Goal: Task Accomplishment & Management: Use online tool/utility

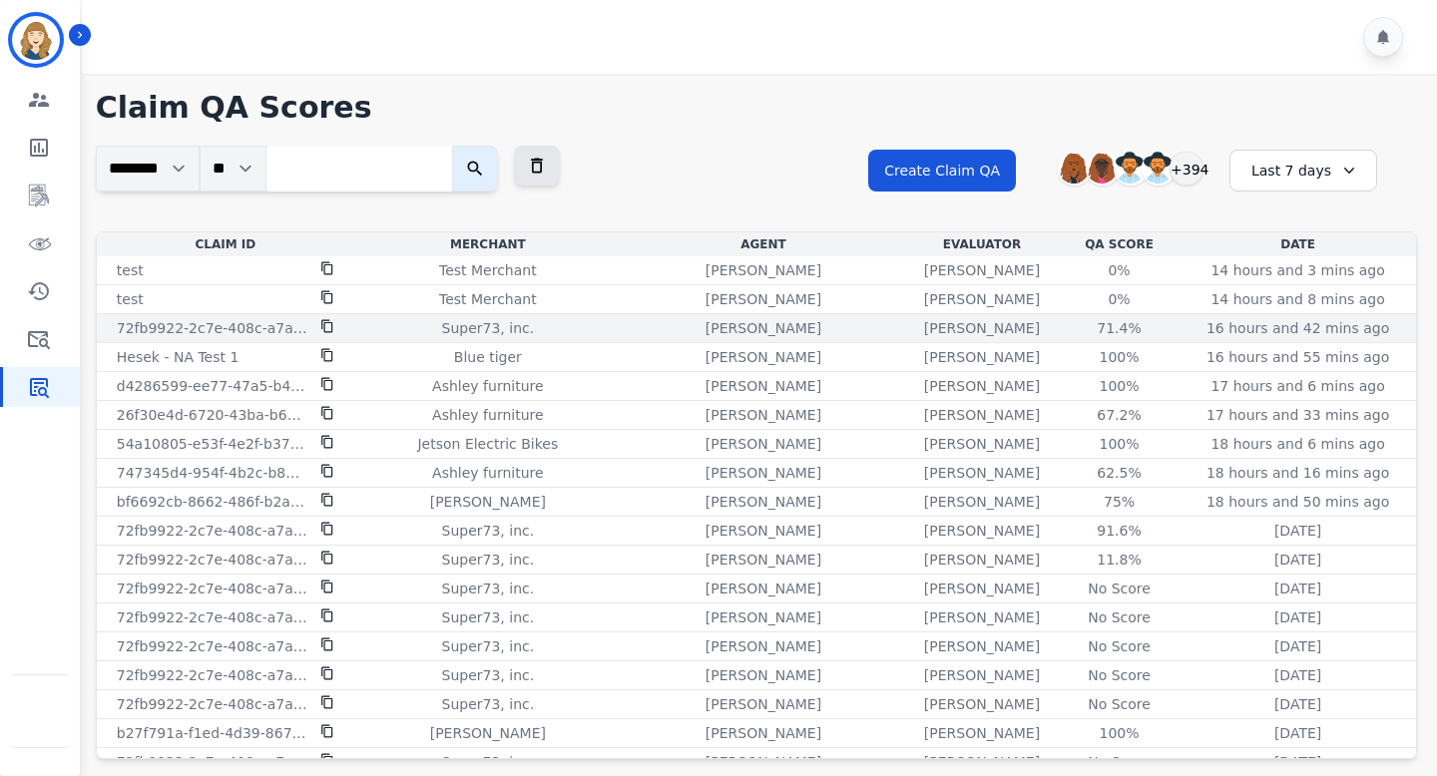
click at [324, 321] on icon at bounding box center [327, 326] width 14 height 14
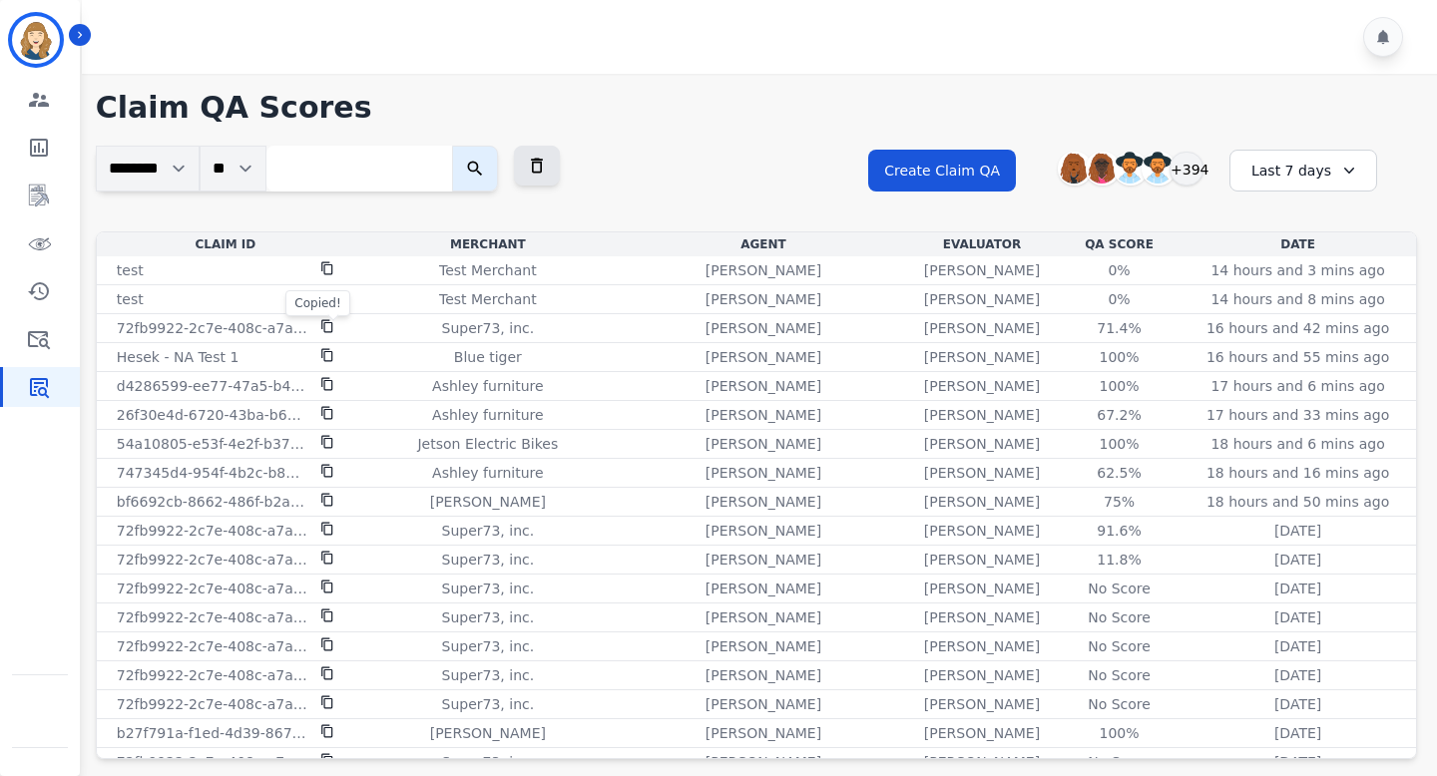
click at [331, 176] on input "search" at bounding box center [359, 169] width 186 height 46
paste input "**********"
type input "**********"
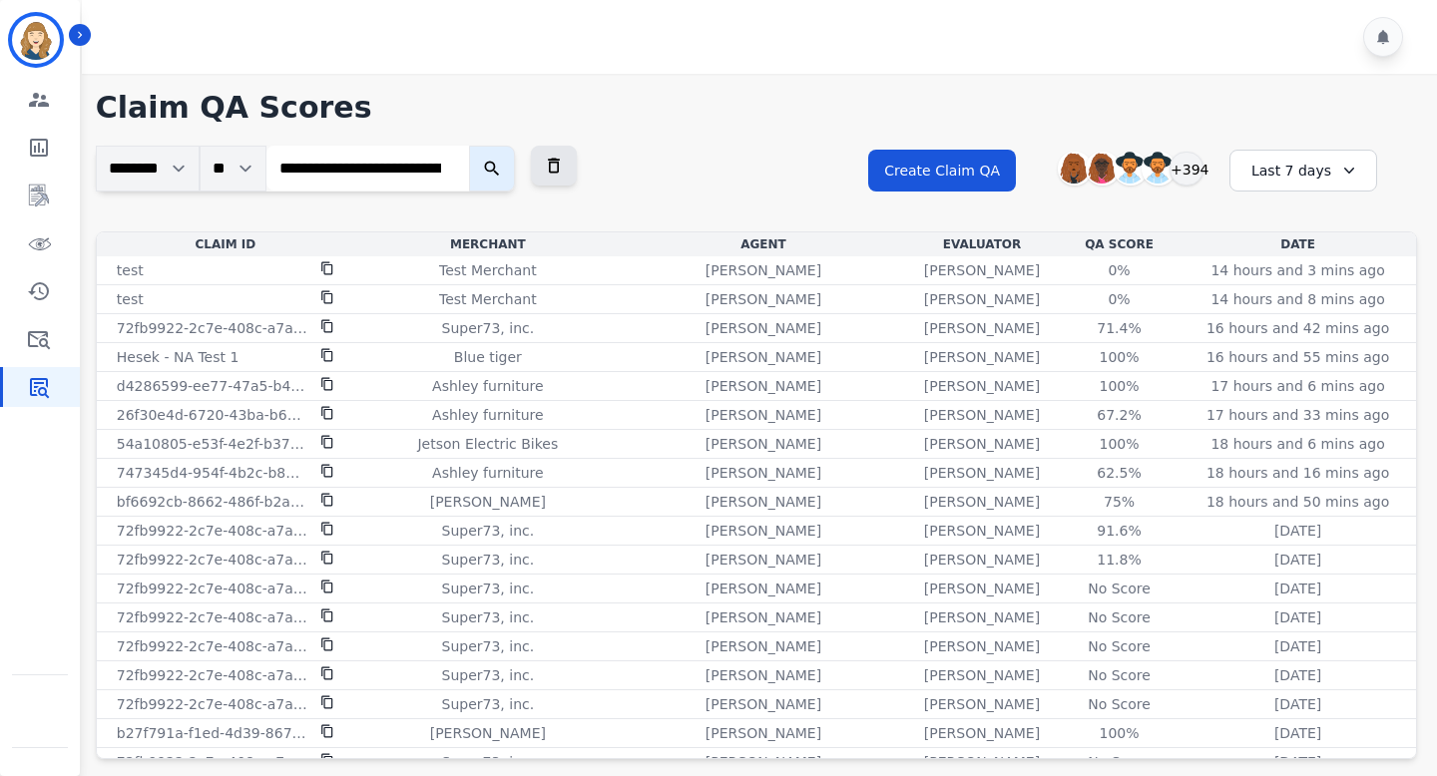
click at [494, 176] on icon "submit" at bounding box center [492, 169] width 20 height 20
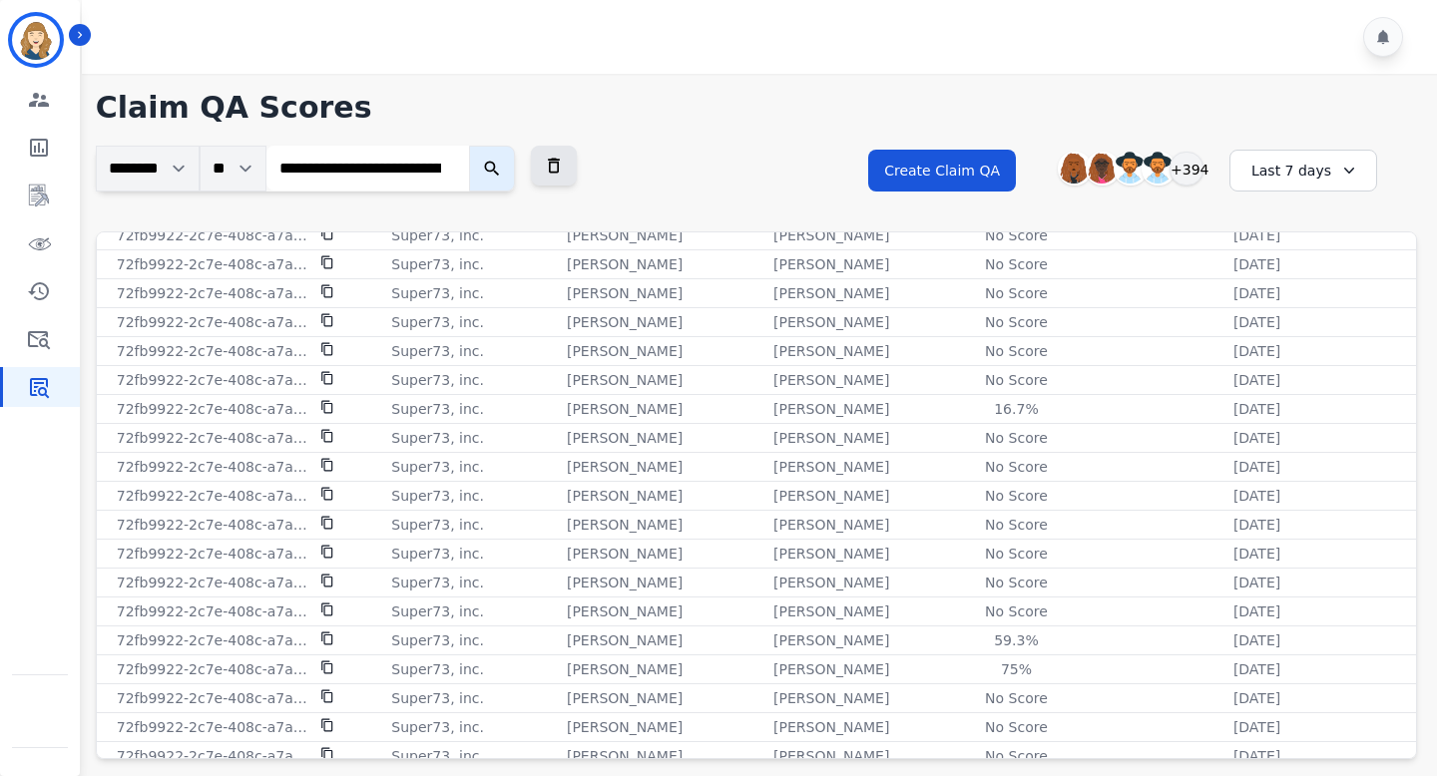
scroll to position [316, 0]
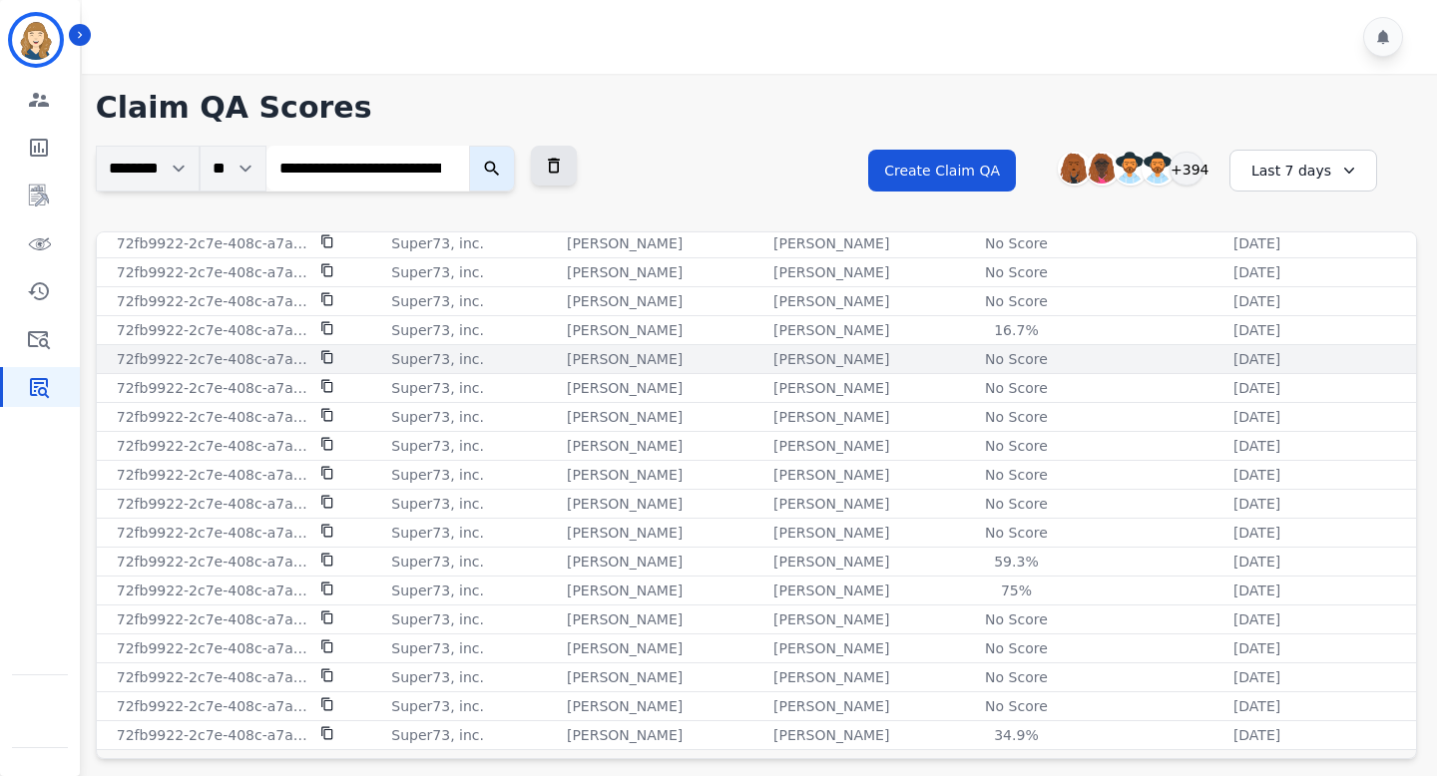
click at [1001, 359] on div "No Score" at bounding box center [1016, 359] width 90 height 20
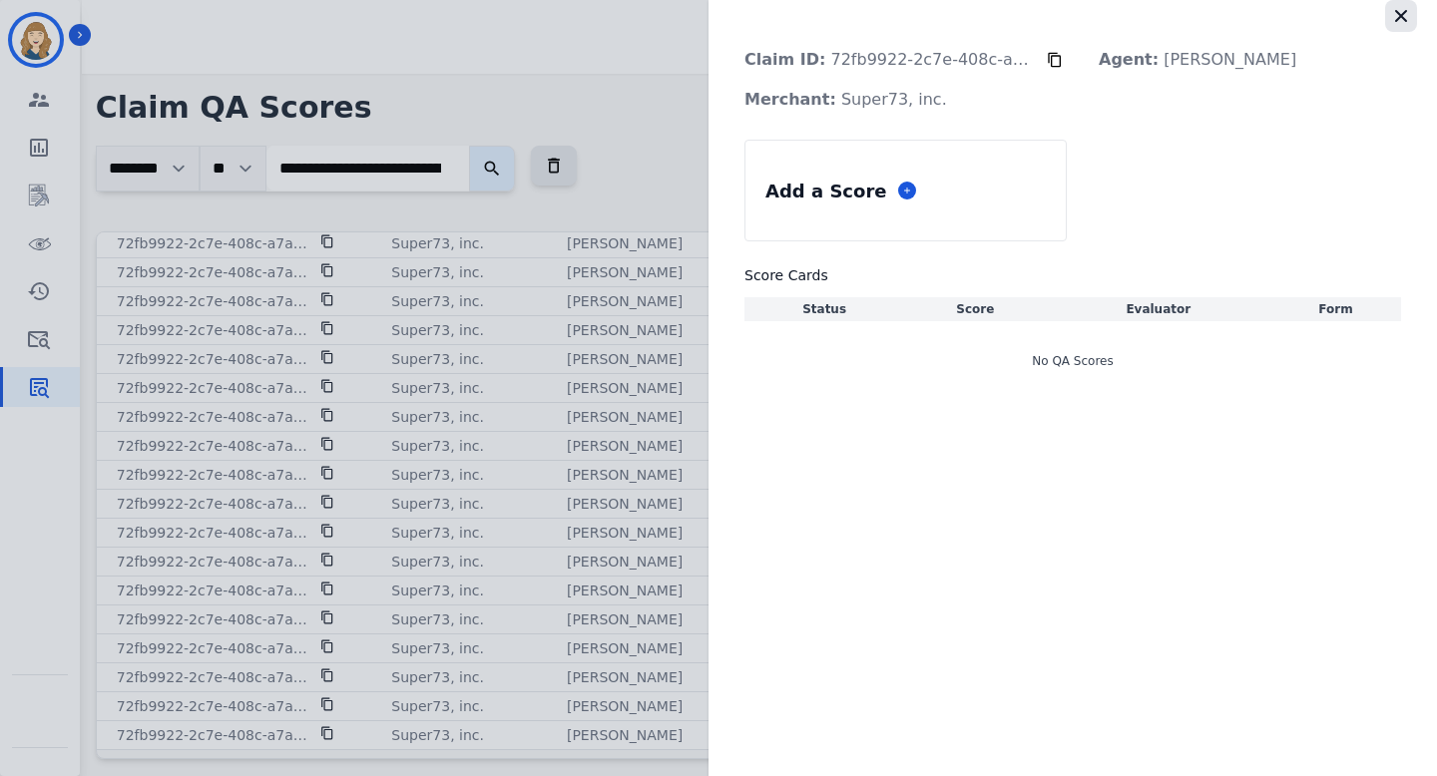
click at [1404, 13] on icon "button" at bounding box center [1401, 16] width 12 height 12
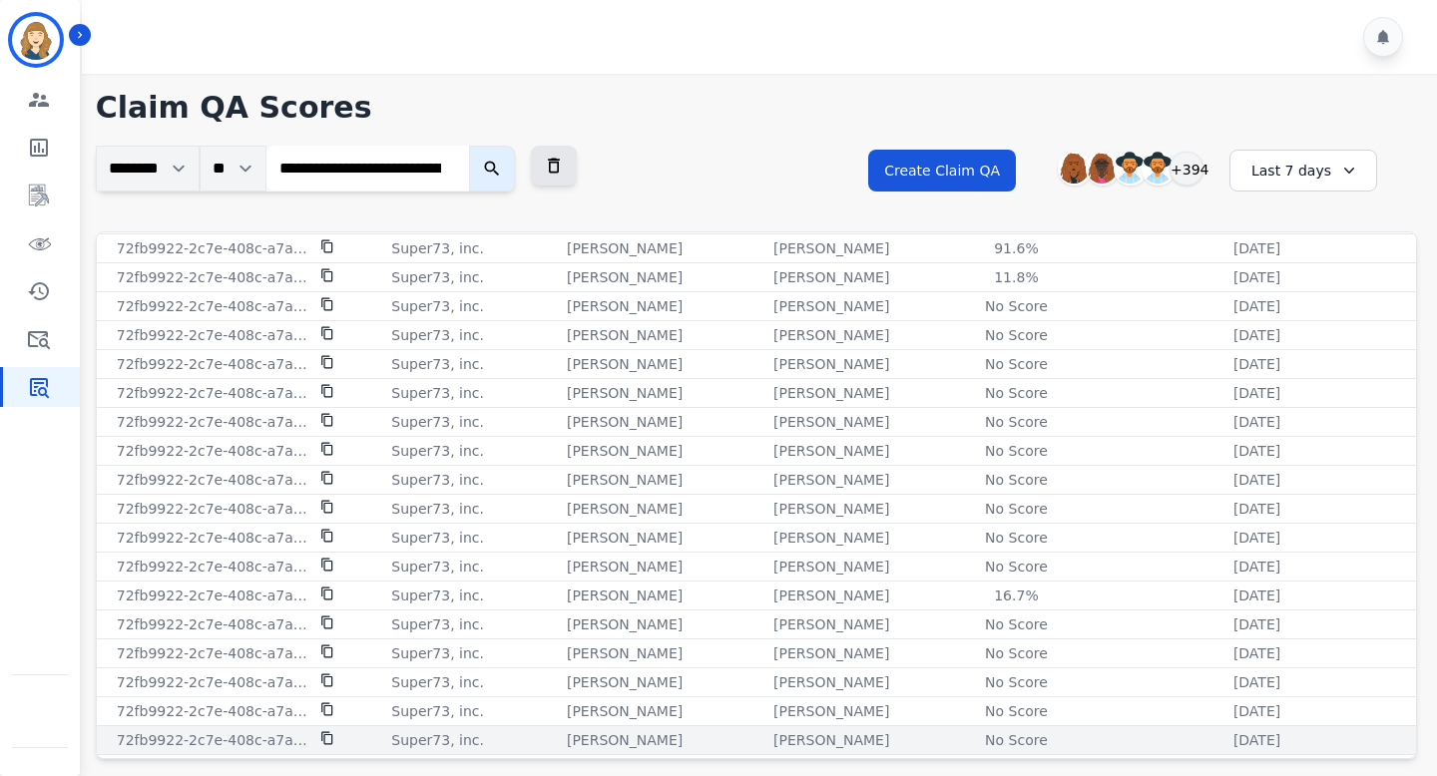
scroll to position [0, 0]
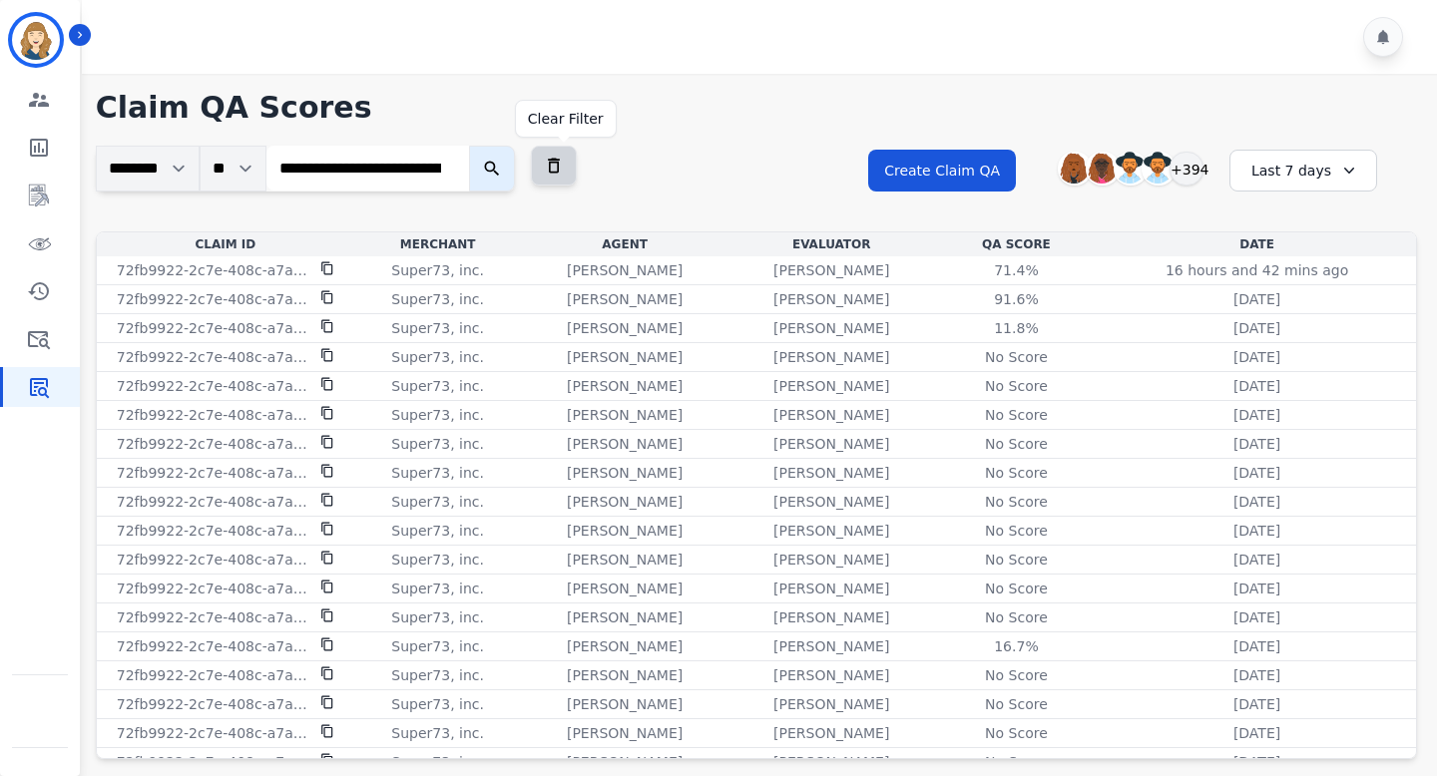
click at [559, 174] on icon at bounding box center [554, 166] width 20 height 20
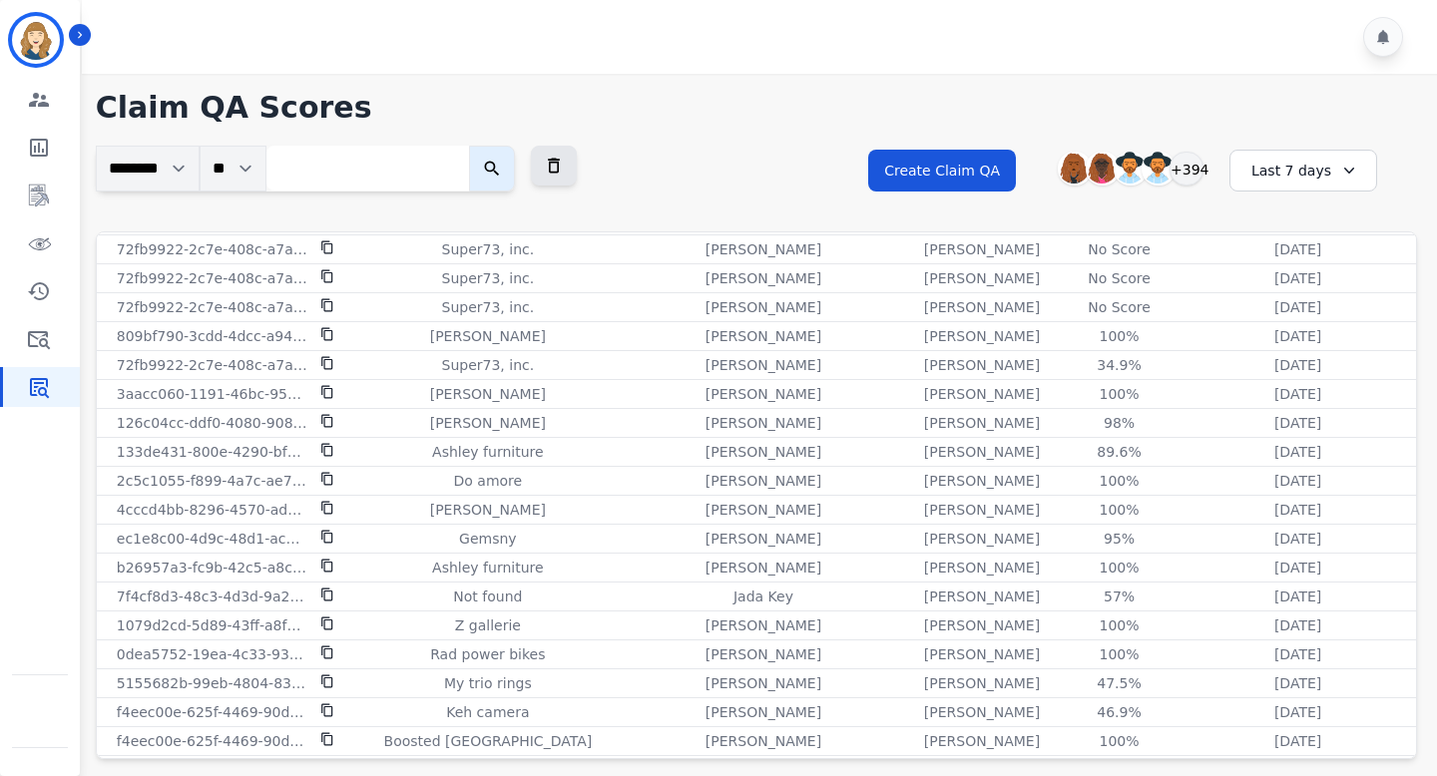
scroll to position [1152, 0]
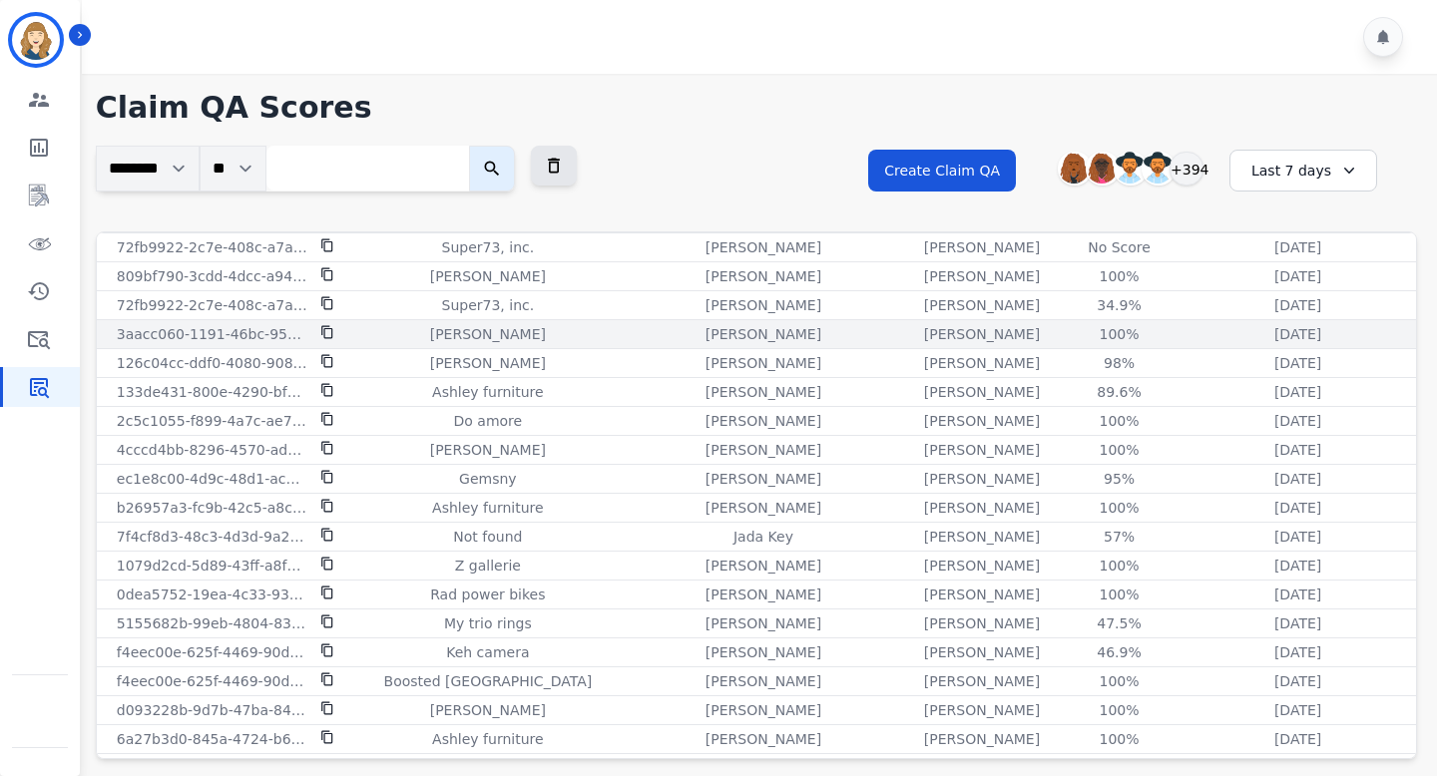
click at [327, 333] on icon at bounding box center [327, 332] width 14 height 14
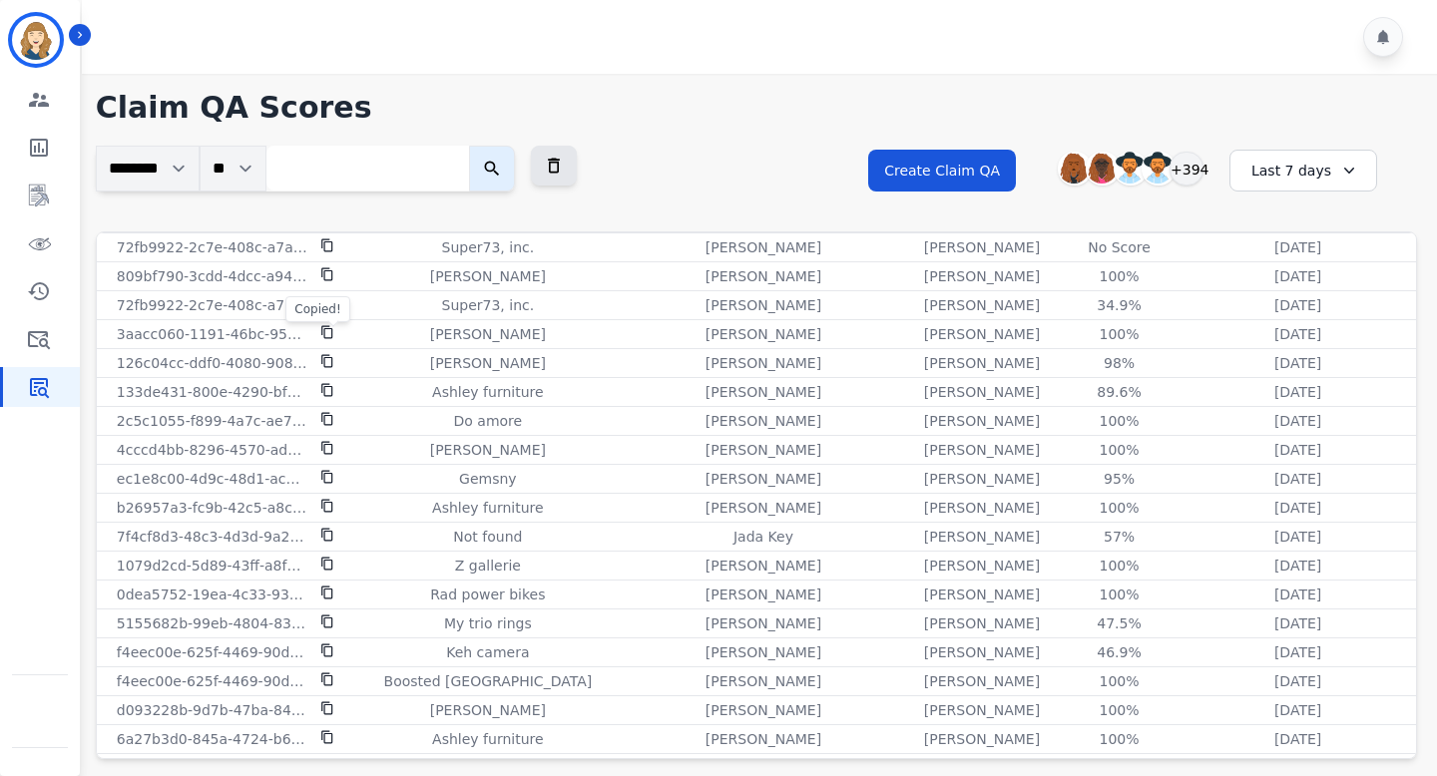
click at [355, 181] on input "search" at bounding box center [367, 168] width 203 height 45
paste input "**********"
type input "**********"
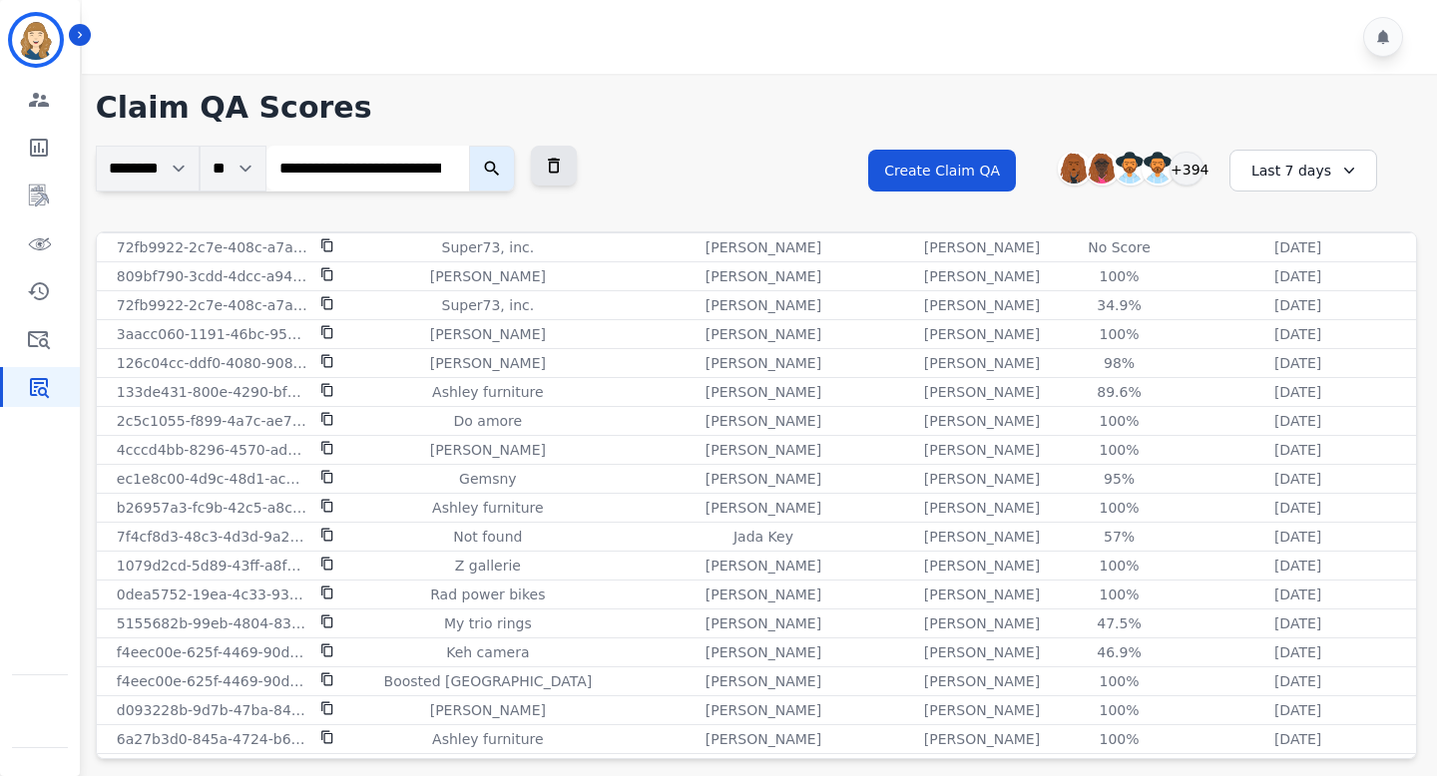
click at [502, 166] on icon "submit" at bounding box center [492, 169] width 20 height 20
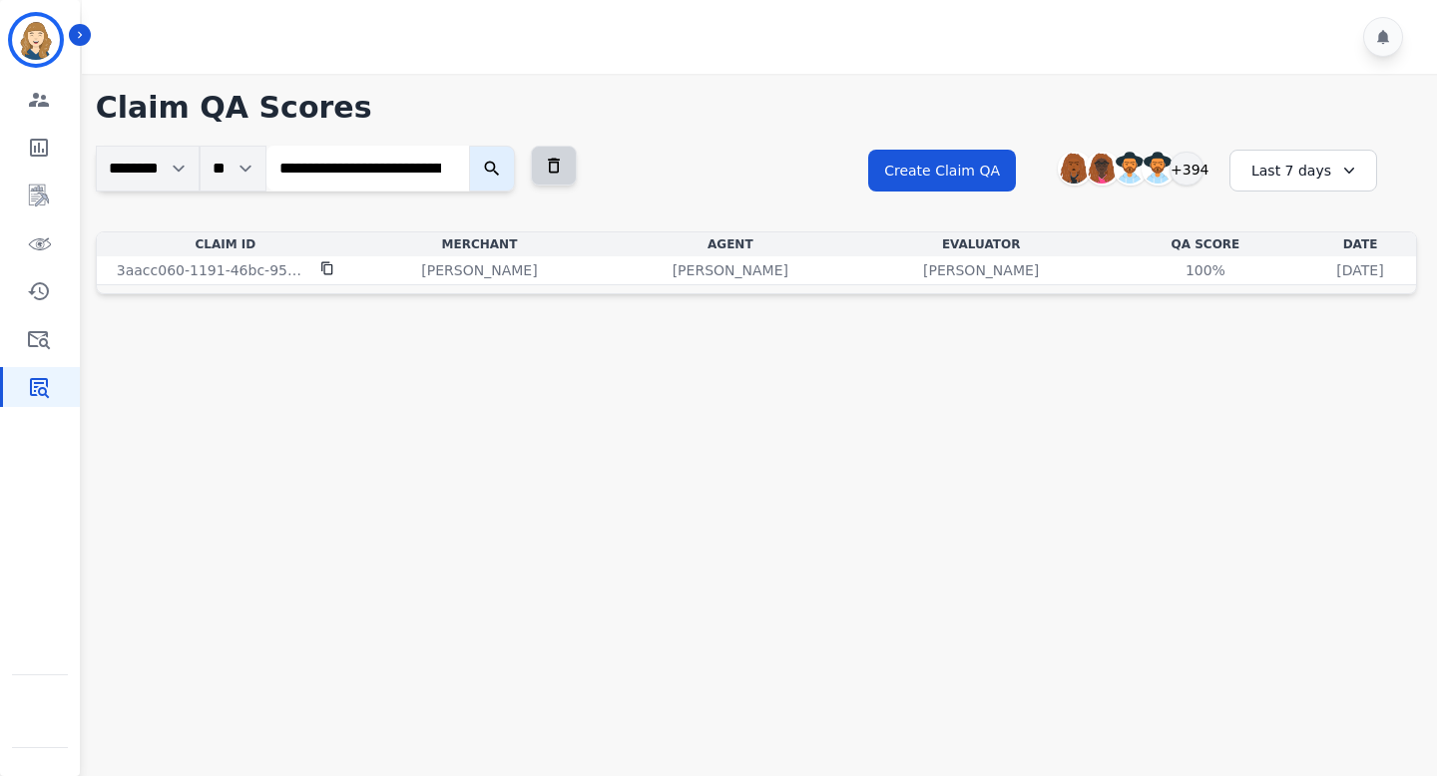
click at [577, 170] on button at bounding box center [554, 166] width 46 height 40
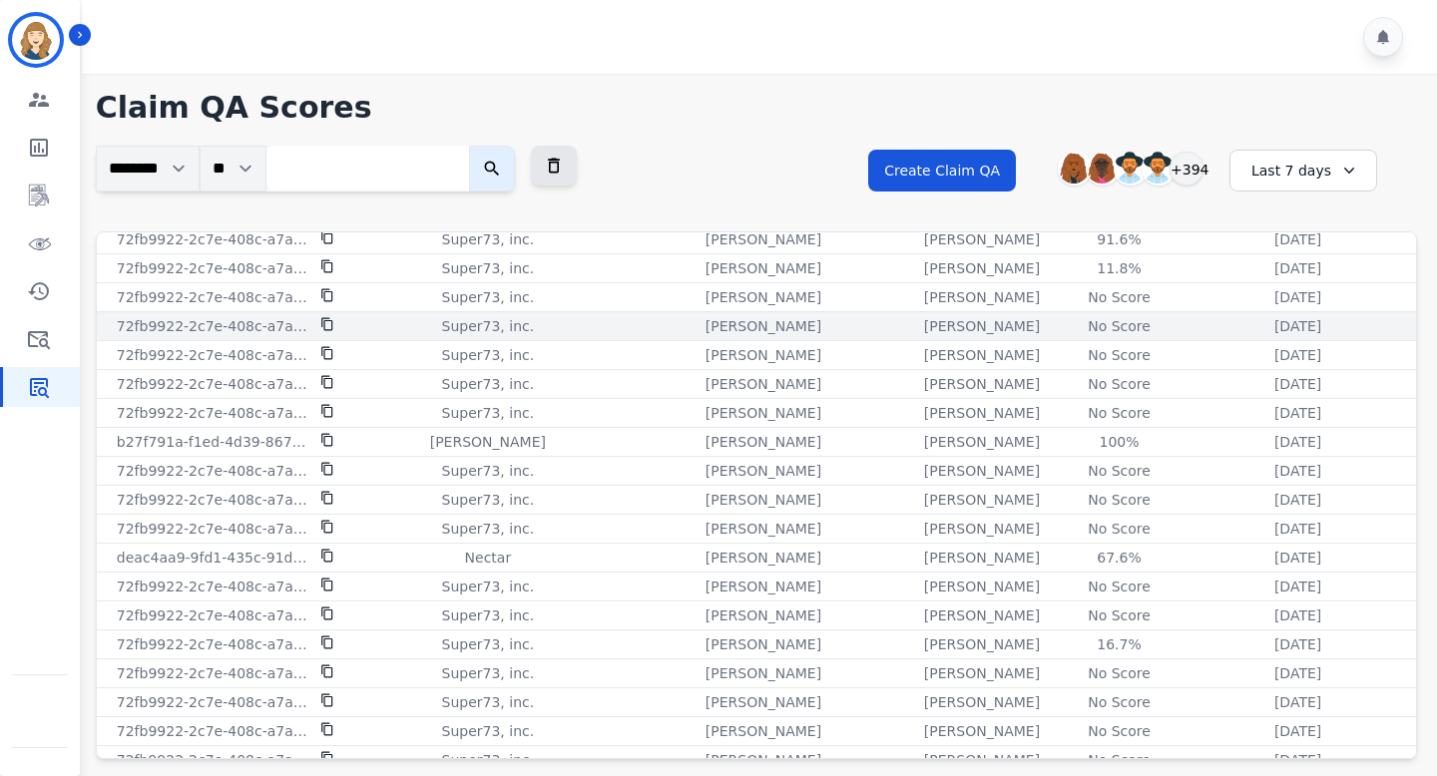
scroll to position [300, 0]
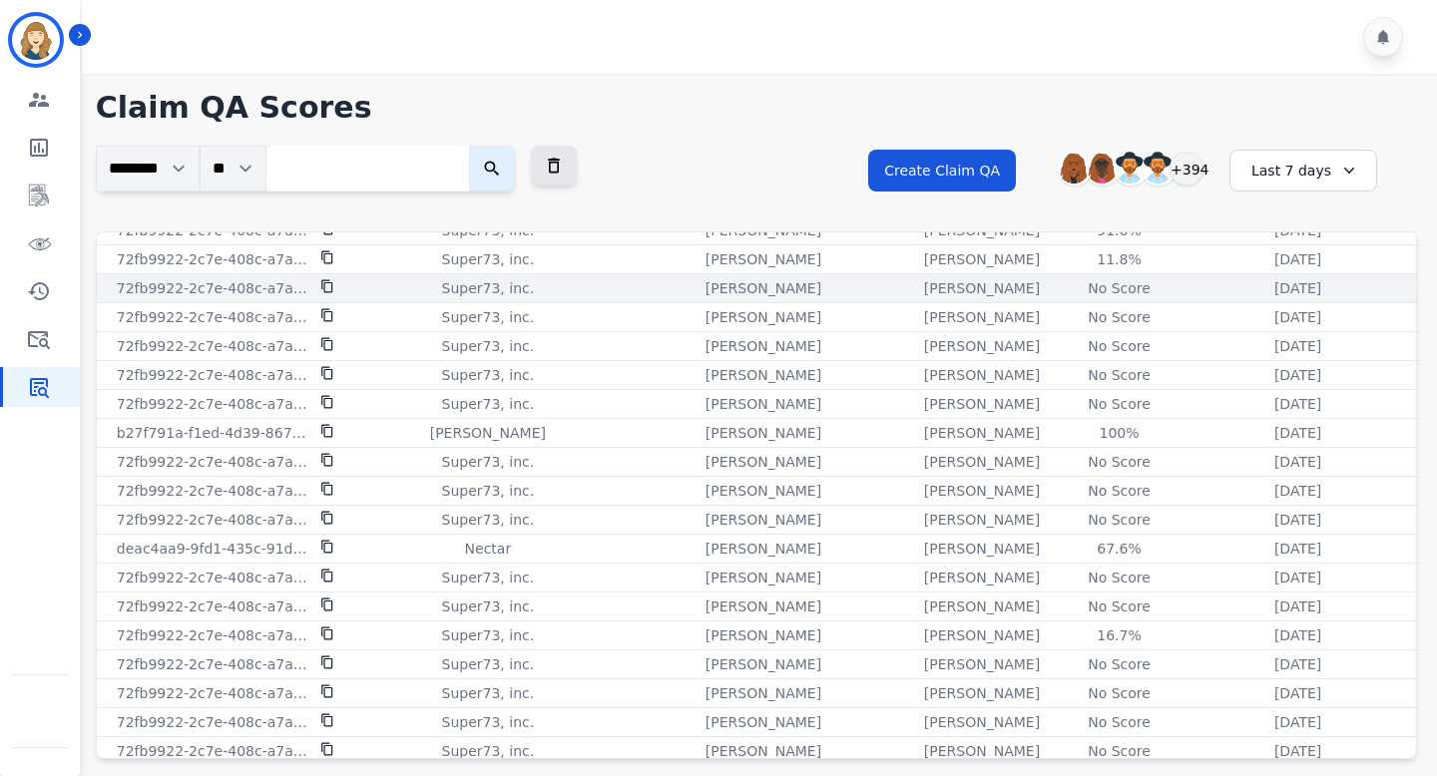
click at [1083, 291] on div "No Score" at bounding box center [1120, 288] width 90 height 20
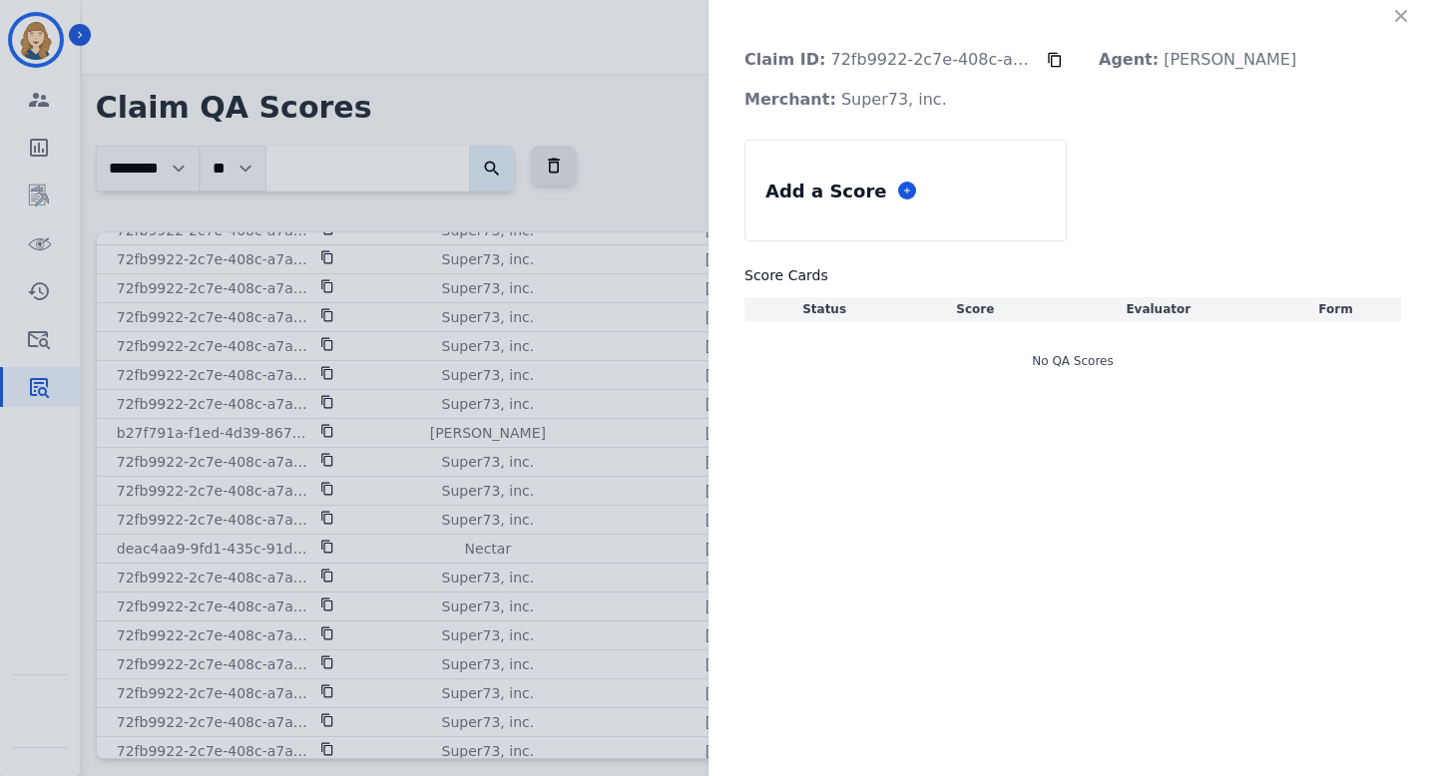
click at [286, 473] on div "Claim ID: 72fb9922-2c7e-408c-a7af-65fa3901b6bc Agent: [PERSON_NAME] Merchant: S…" at bounding box center [718, 388] width 1437 height 776
click at [1414, 7] on button "button" at bounding box center [1401, 16] width 32 height 32
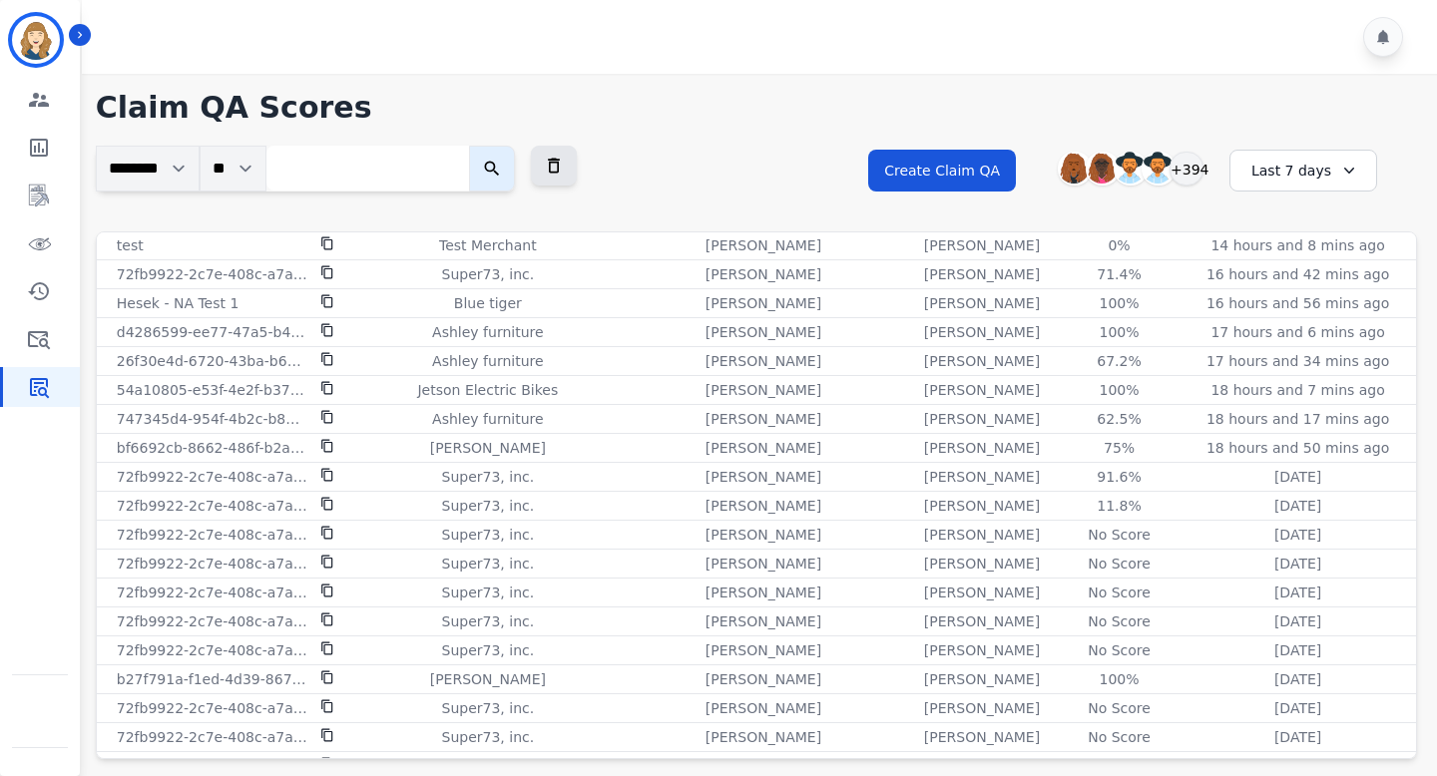
scroll to position [0, 0]
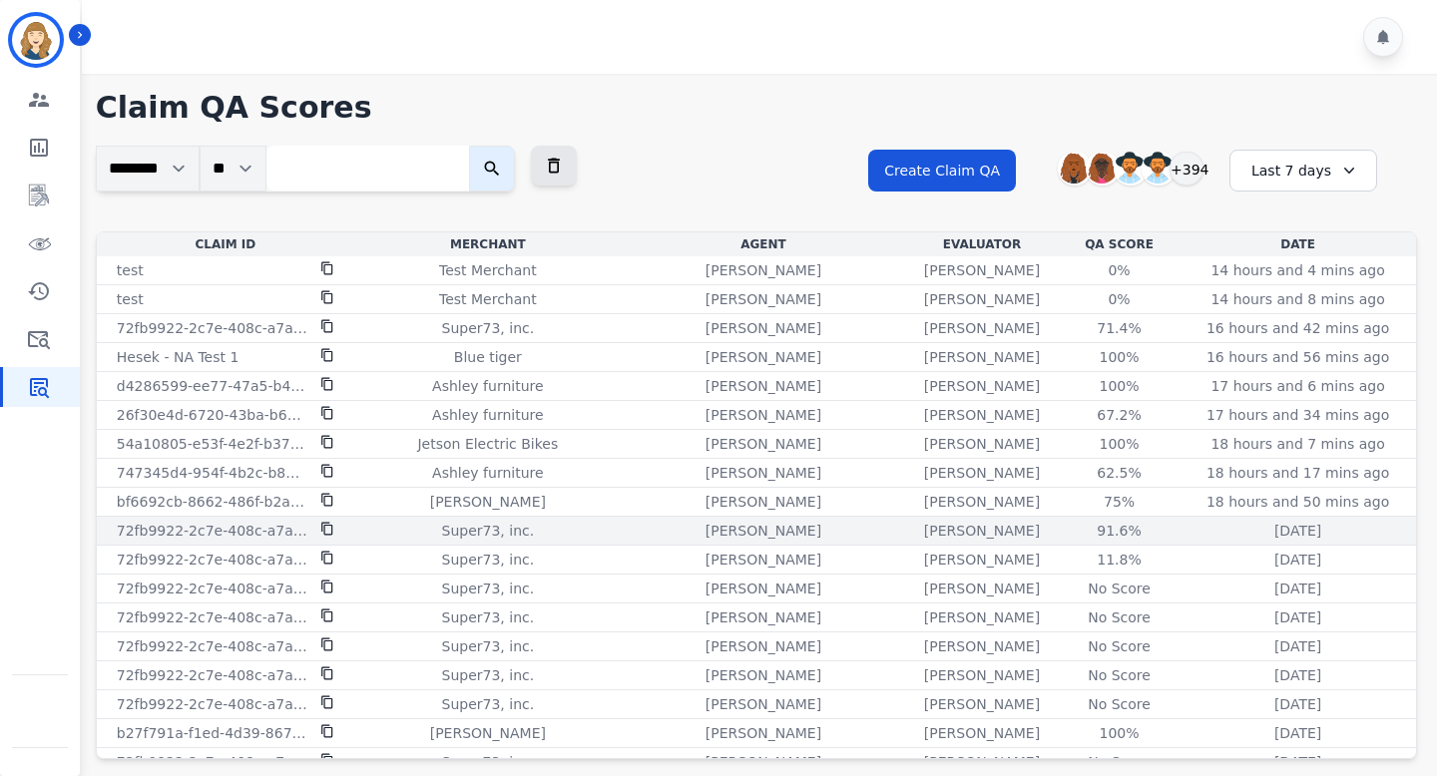
click at [330, 532] on icon at bounding box center [327, 529] width 14 height 14
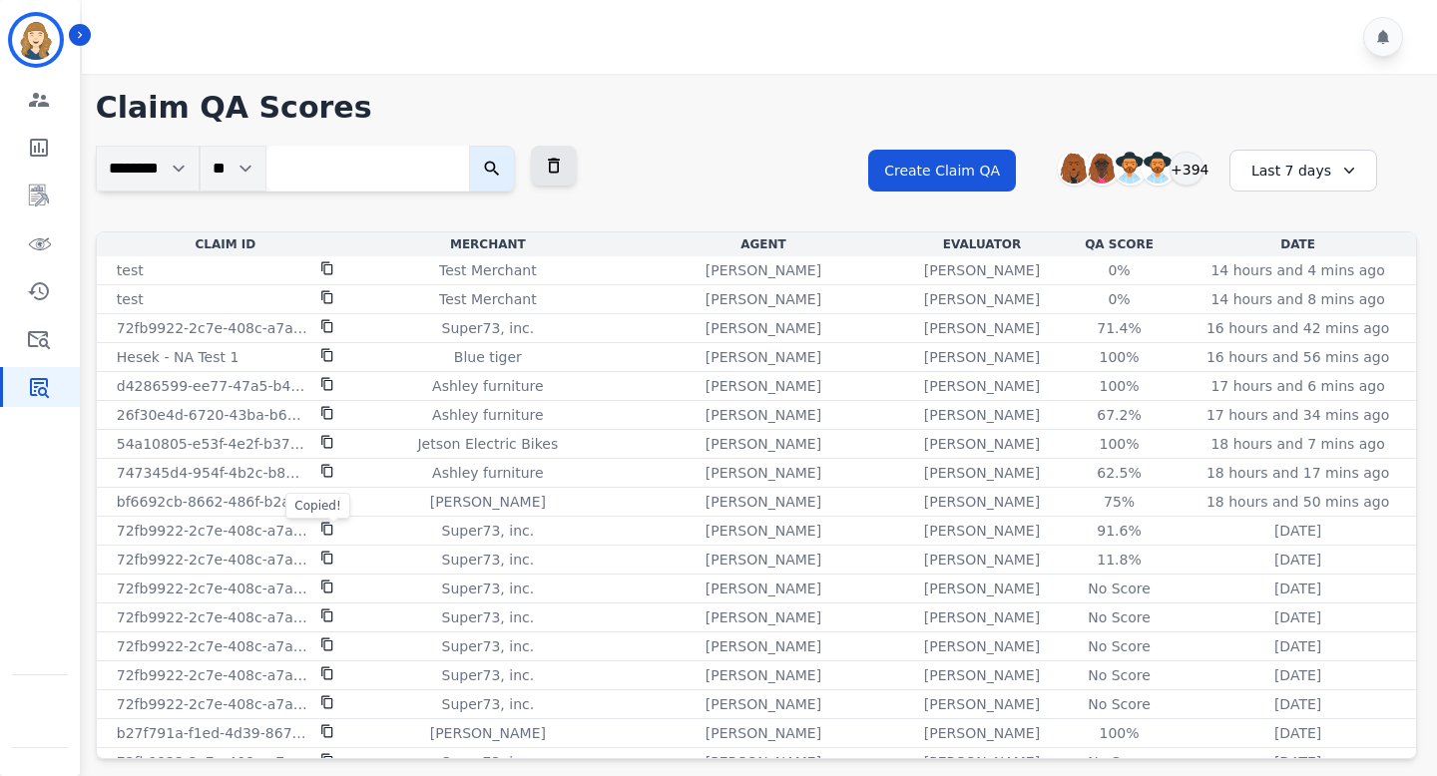
click at [334, 172] on input "search" at bounding box center [367, 168] width 203 height 45
paste input "**********"
type input "**********"
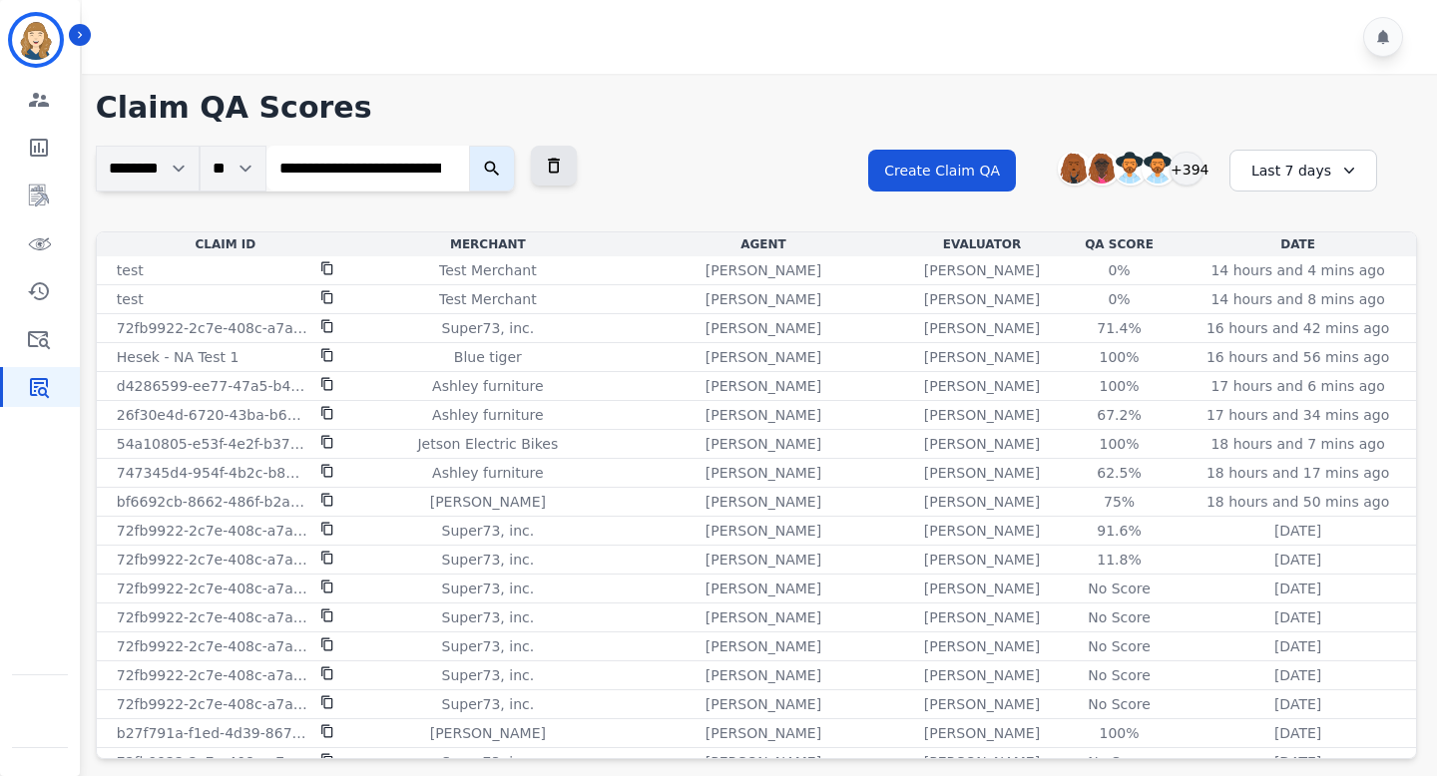
click at [491, 174] on button "submit" at bounding box center [492, 169] width 46 height 46
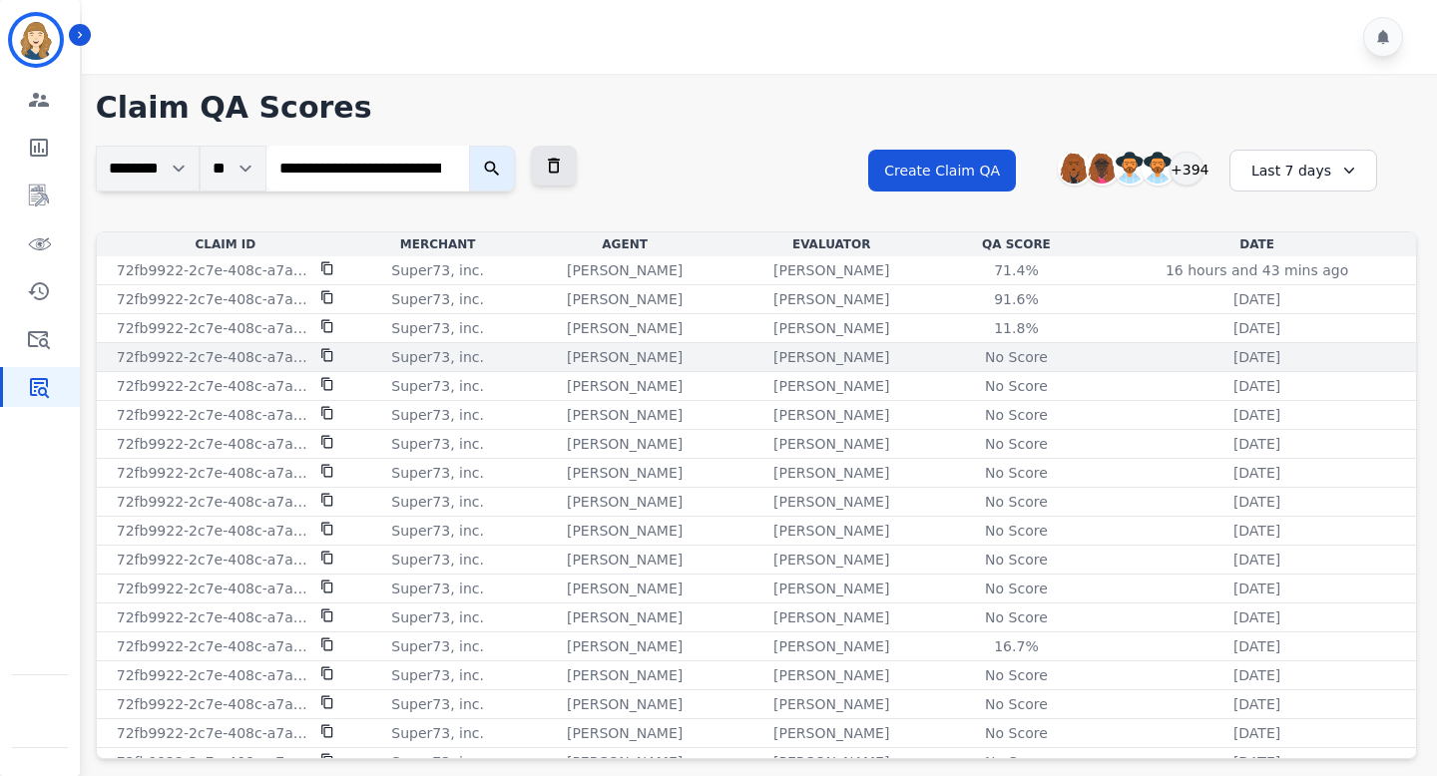
click at [1020, 355] on div "No Score" at bounding box center [1016, 357] width 90 height 20
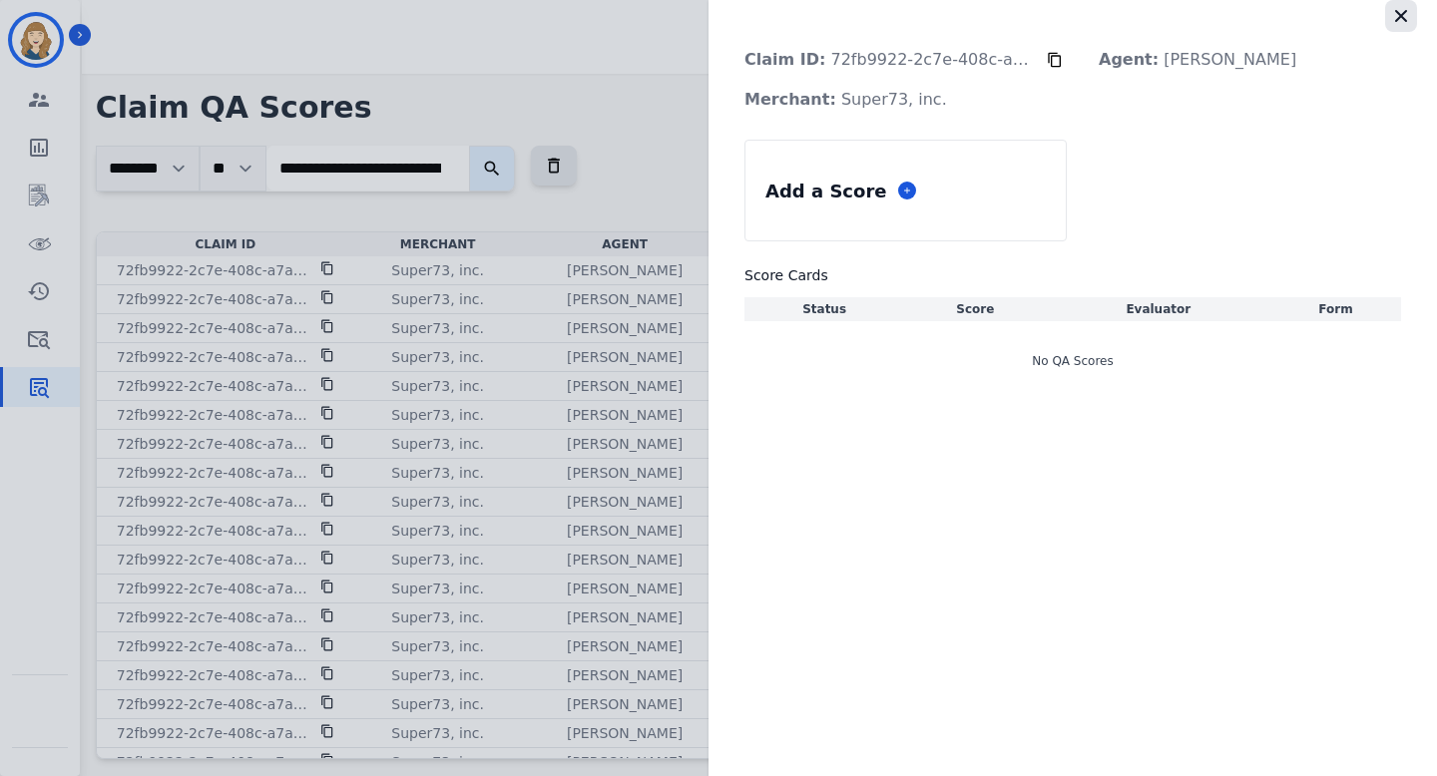
click at [1403, 14] on icon "button" at bounding box center [1401, 16] width 12 height 12
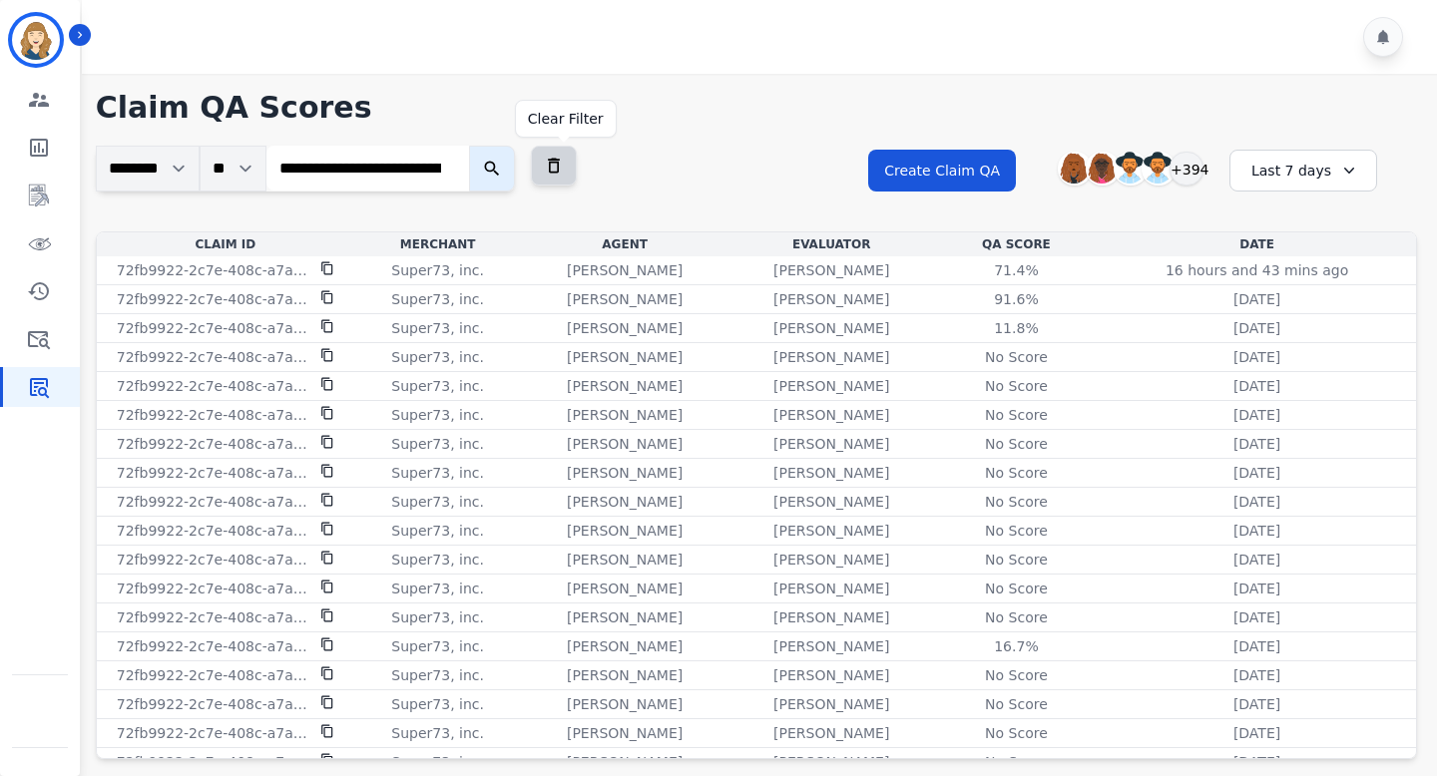
click at [564, 167] on icon at bounding box center [554, 166] width 20 height 20
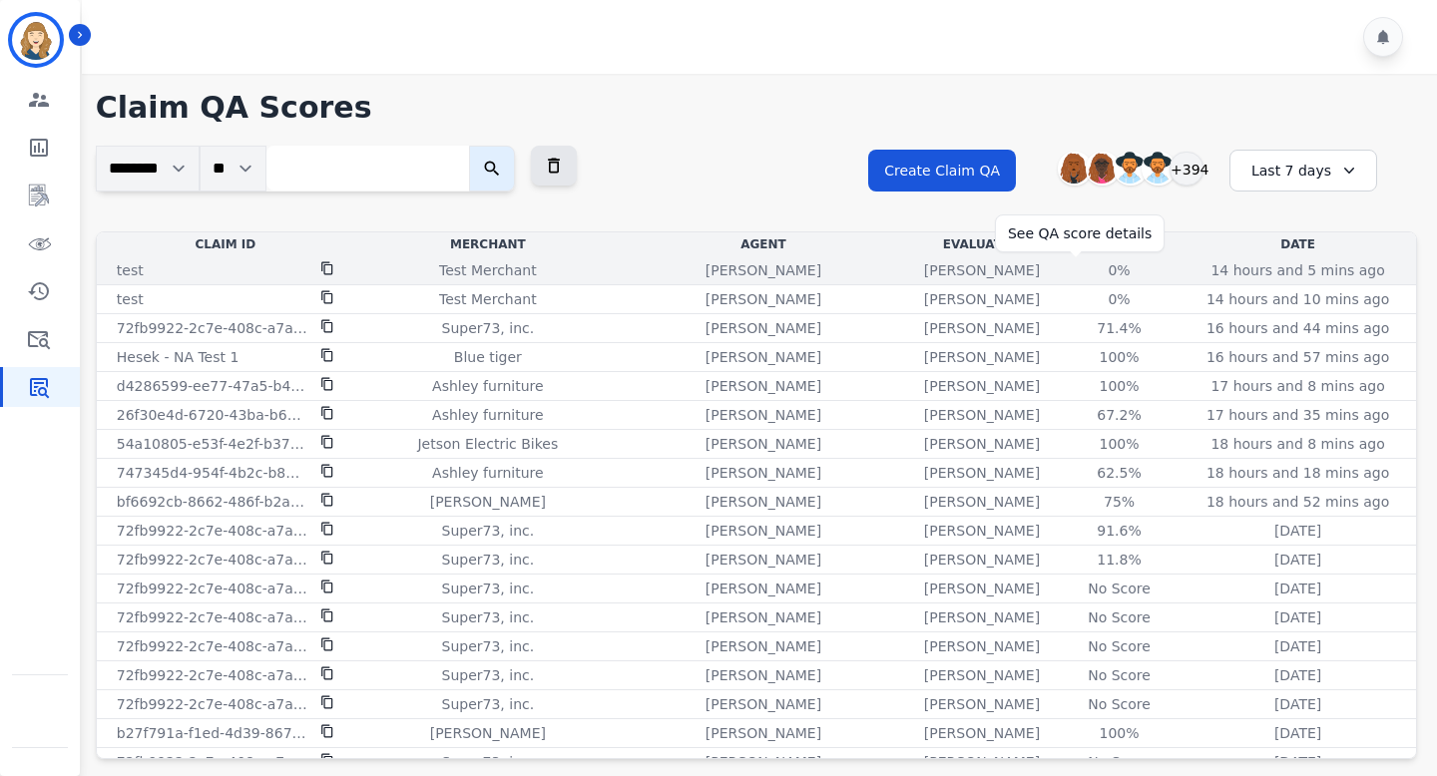
click at [1075, 271] on div "0%" at bounding box center [1120, 270] width 90 height 20
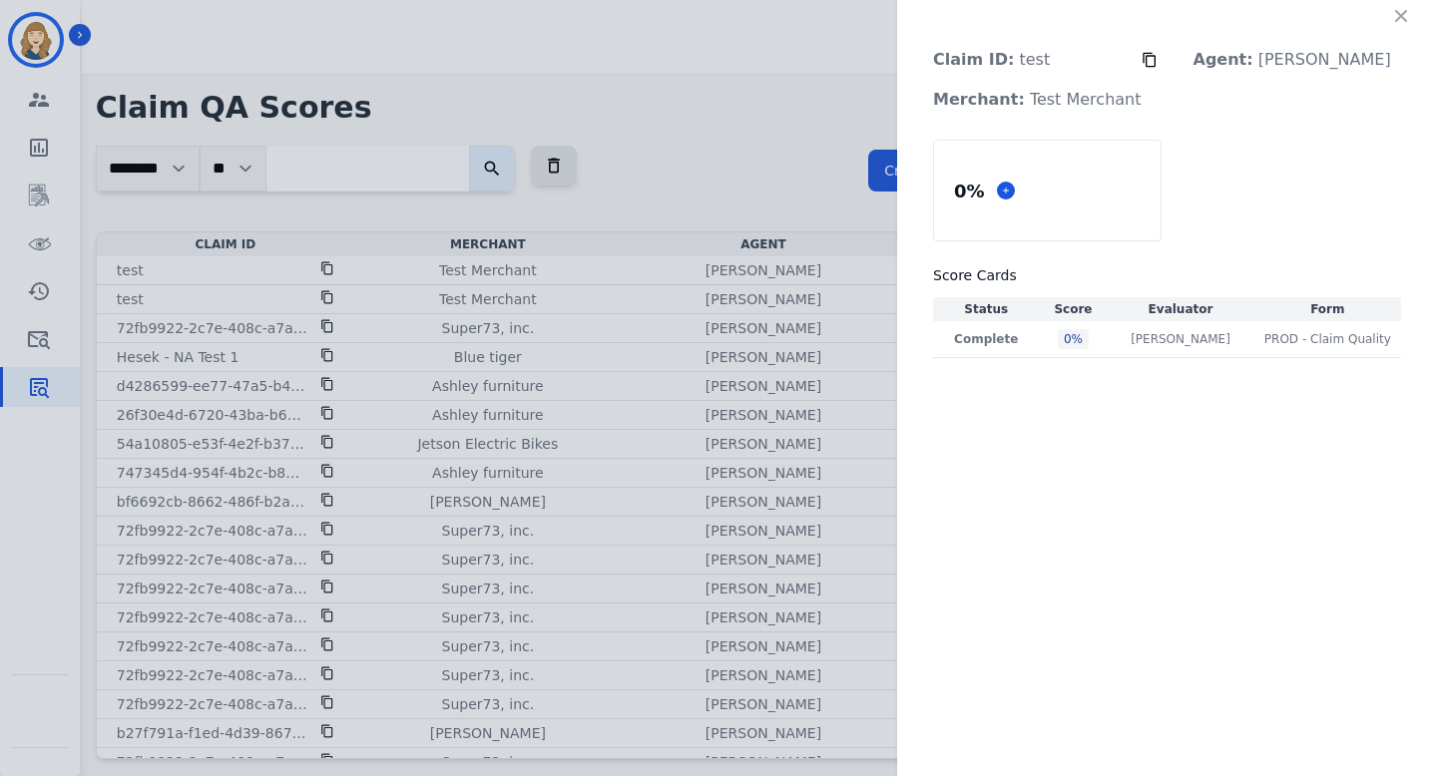
click at [759, 154] on div "Claim ID: test Agent: [PERSON_NAME] Merchant: Test Merchant 0 % Score Cards Sta…" at bounding box center [718, 388] width 1437 height 776
click at [1399, 16] on icon "button" at bounding box center [1401, 16] width 12 height 12
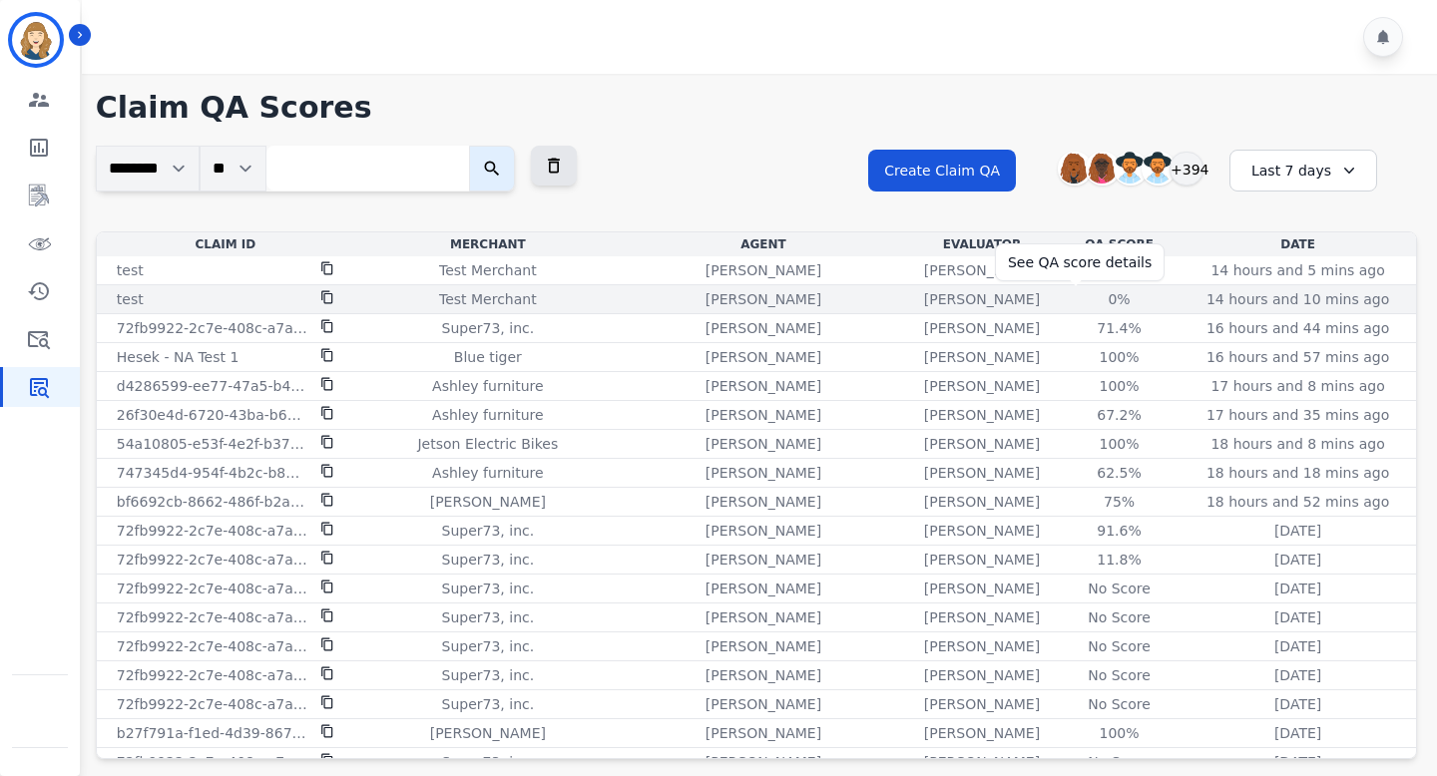
click at [1081, 297] on div "0%" at bounding box center [1120, 299] width 90 height 20
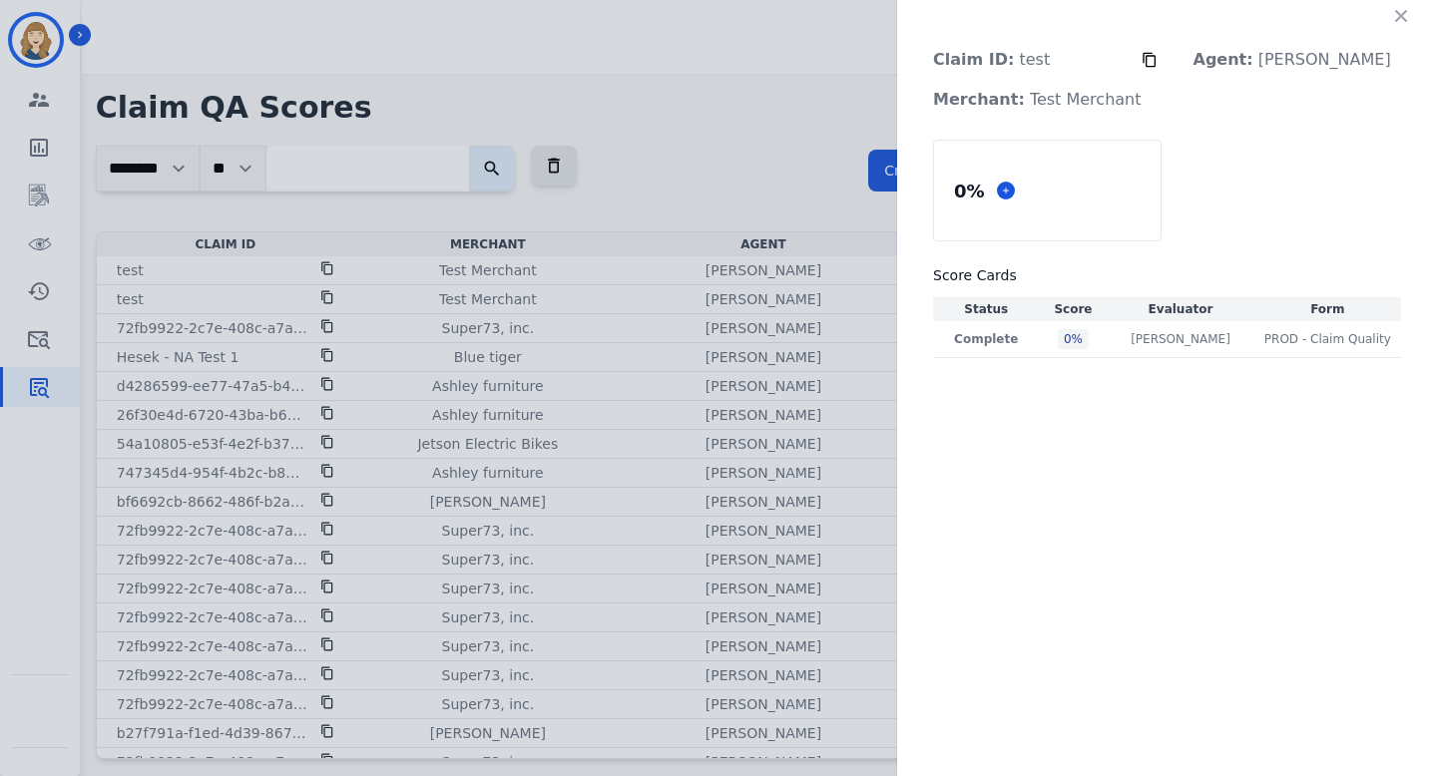
click at [841, 122] on div "Claim ID: test Agent: [PERSON_NAME] Merchant: Test Merchant 0 % Score Cards Sta…" at bounding box center [718, 388] width 1437 height 776
click at [1390, 10] on button "button" at bounding box center [1401, 16] width 32 height 32
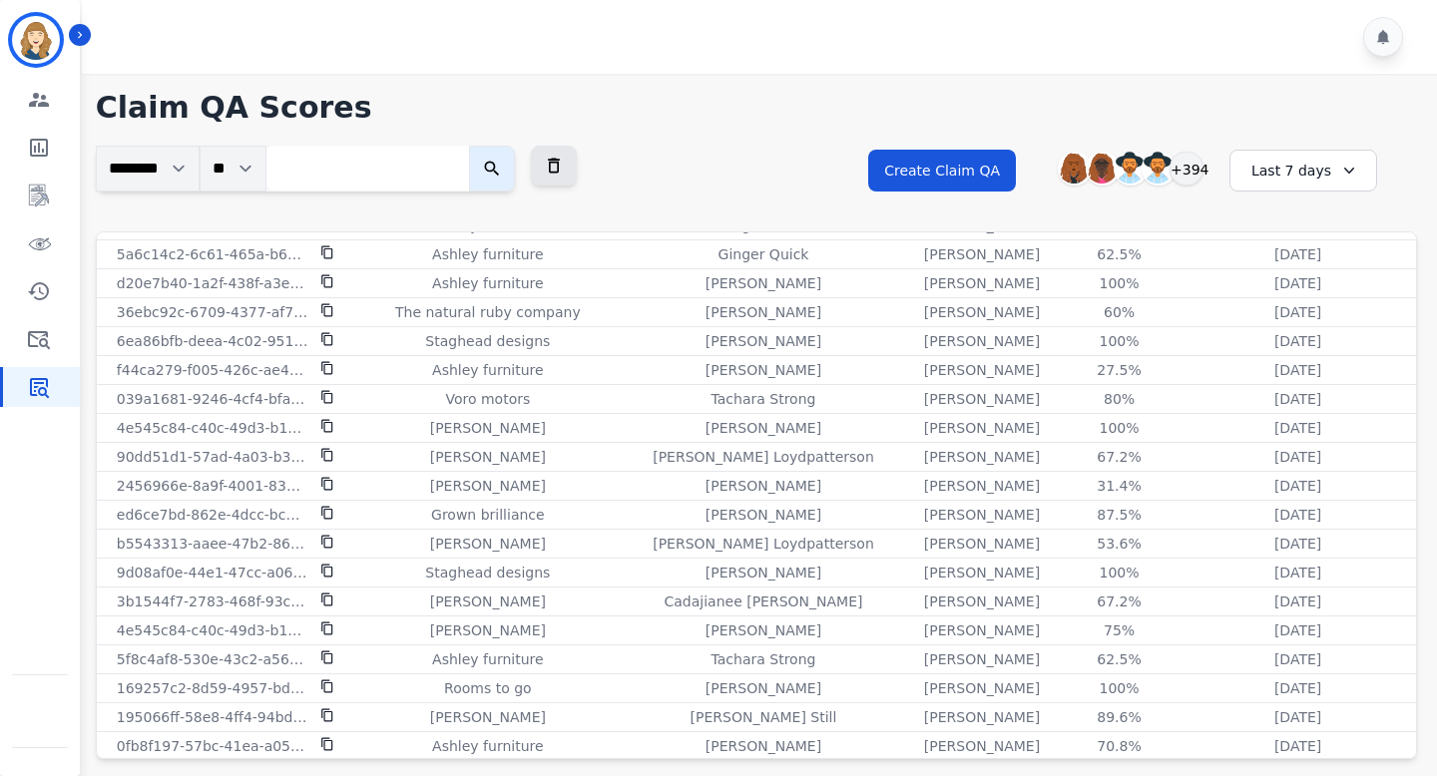
scroll to position [2082, 0]
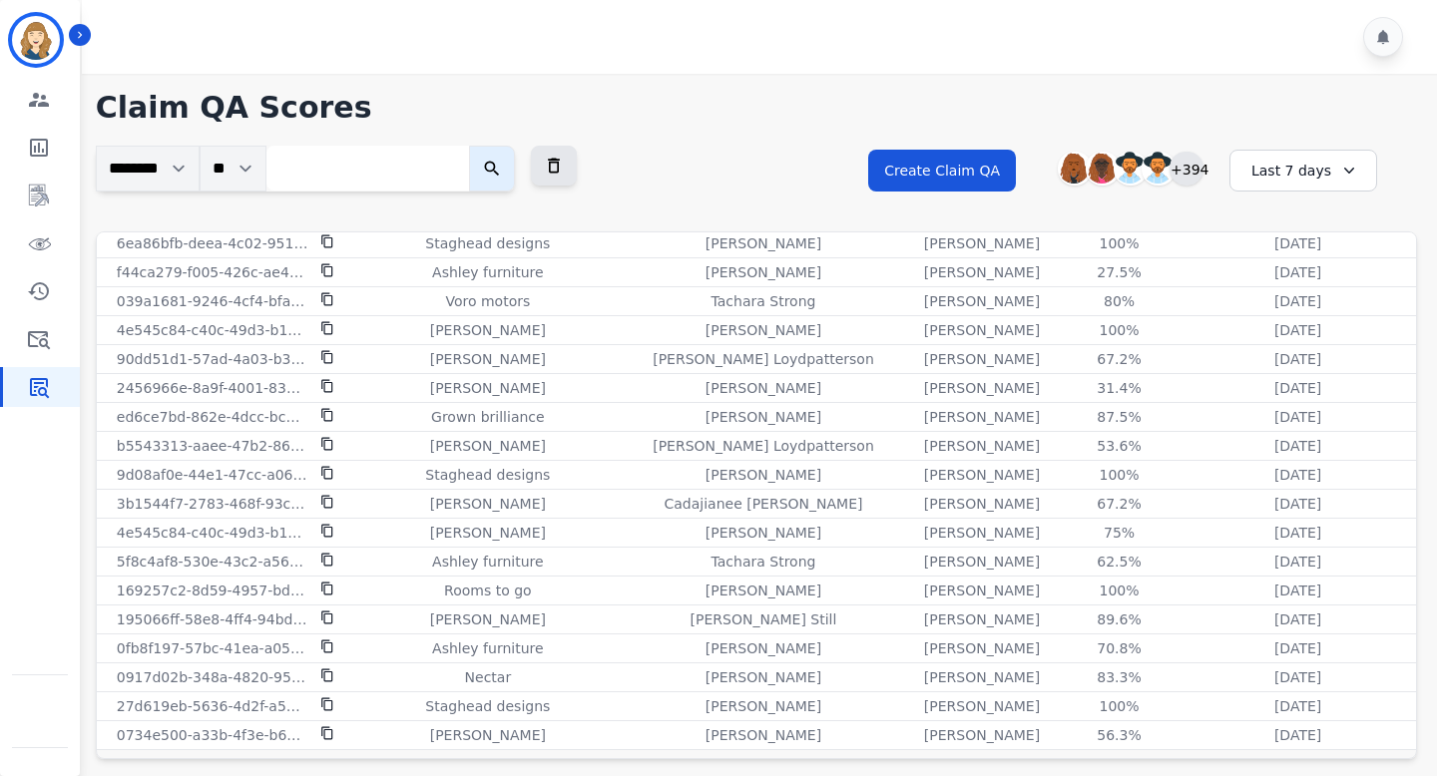
click at [1171, 161] on div "+394" at bounding box center [1186, 169] width 34 height 34
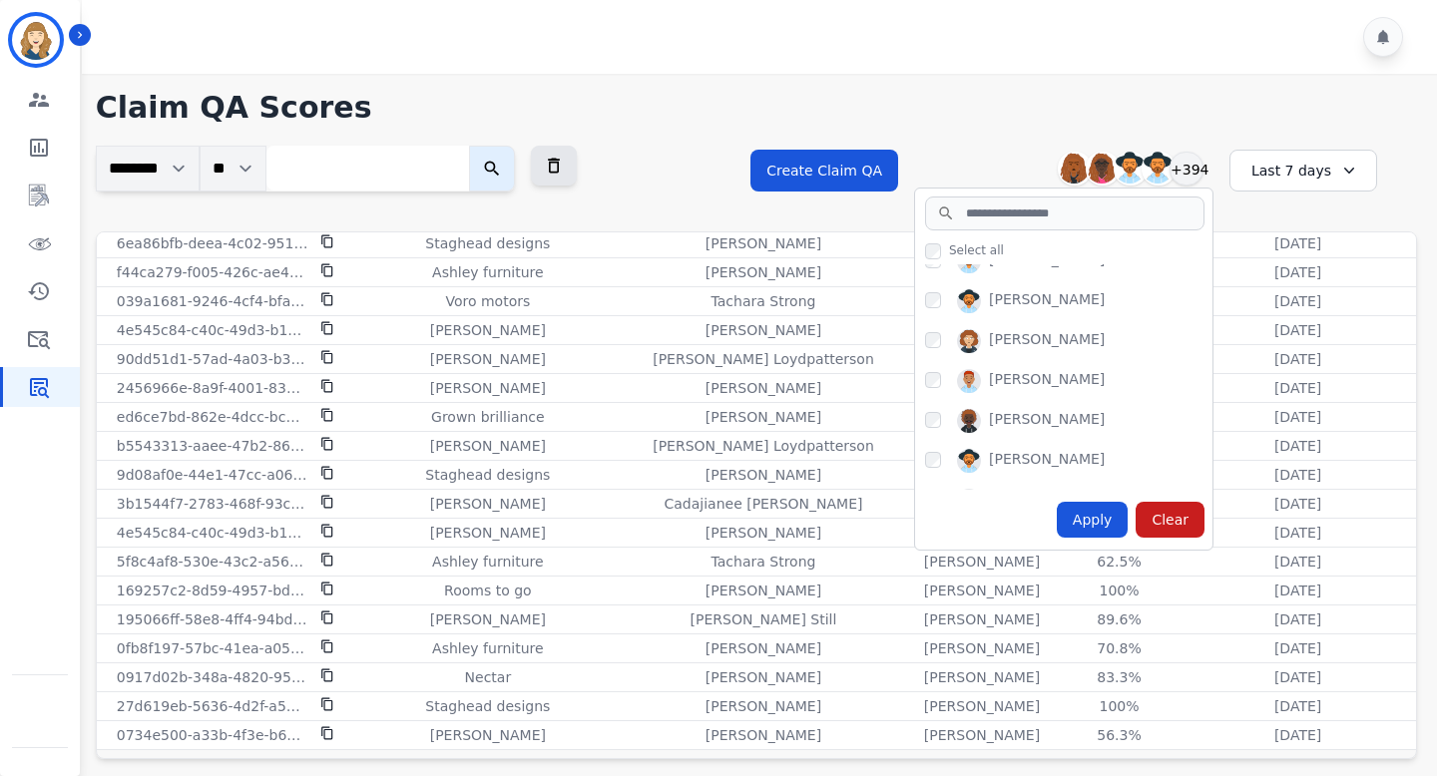
scroll to position [8693, 0]
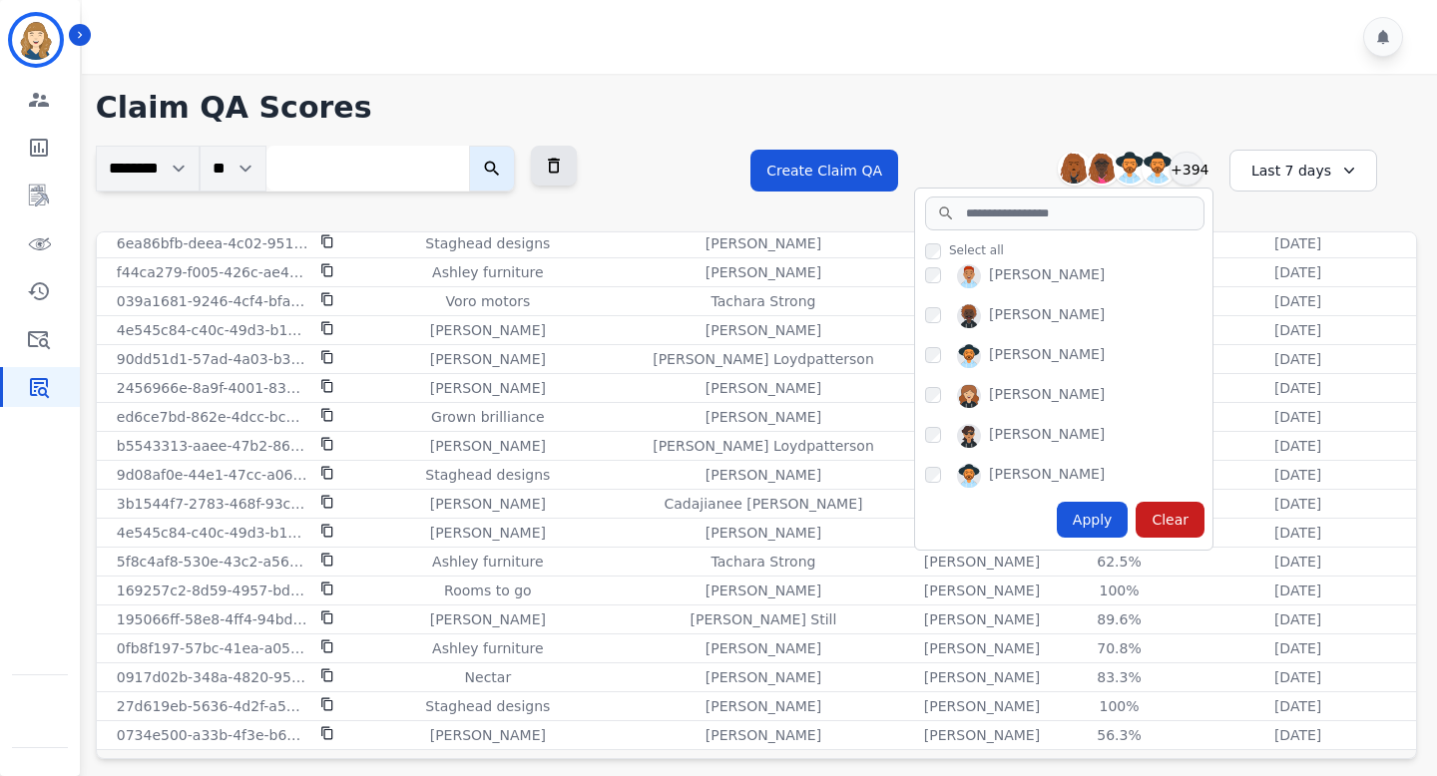
click at [834, 112] on h1 "Claim QA Scores" at bounding box center [756, 108] width 1321 height 36
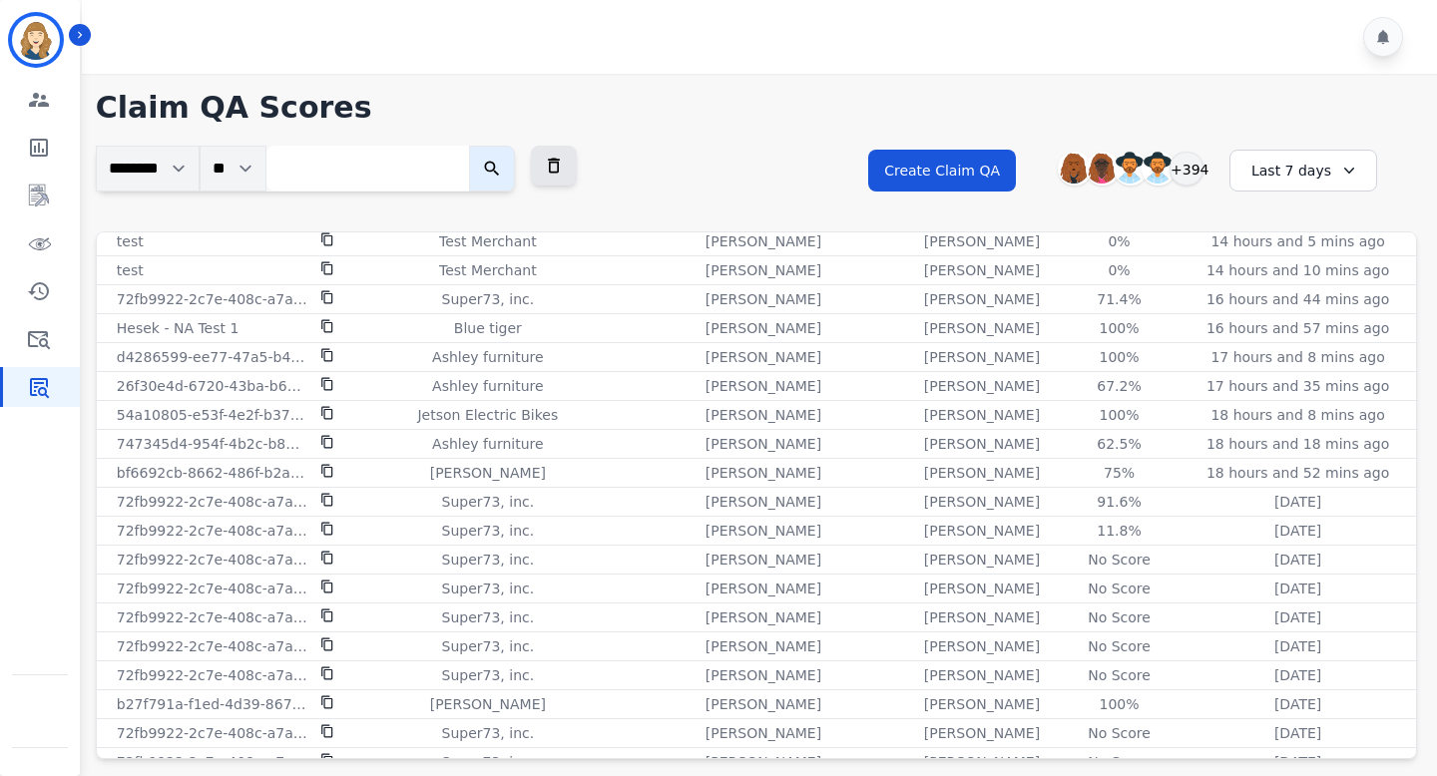
scroll to position [0, 0]
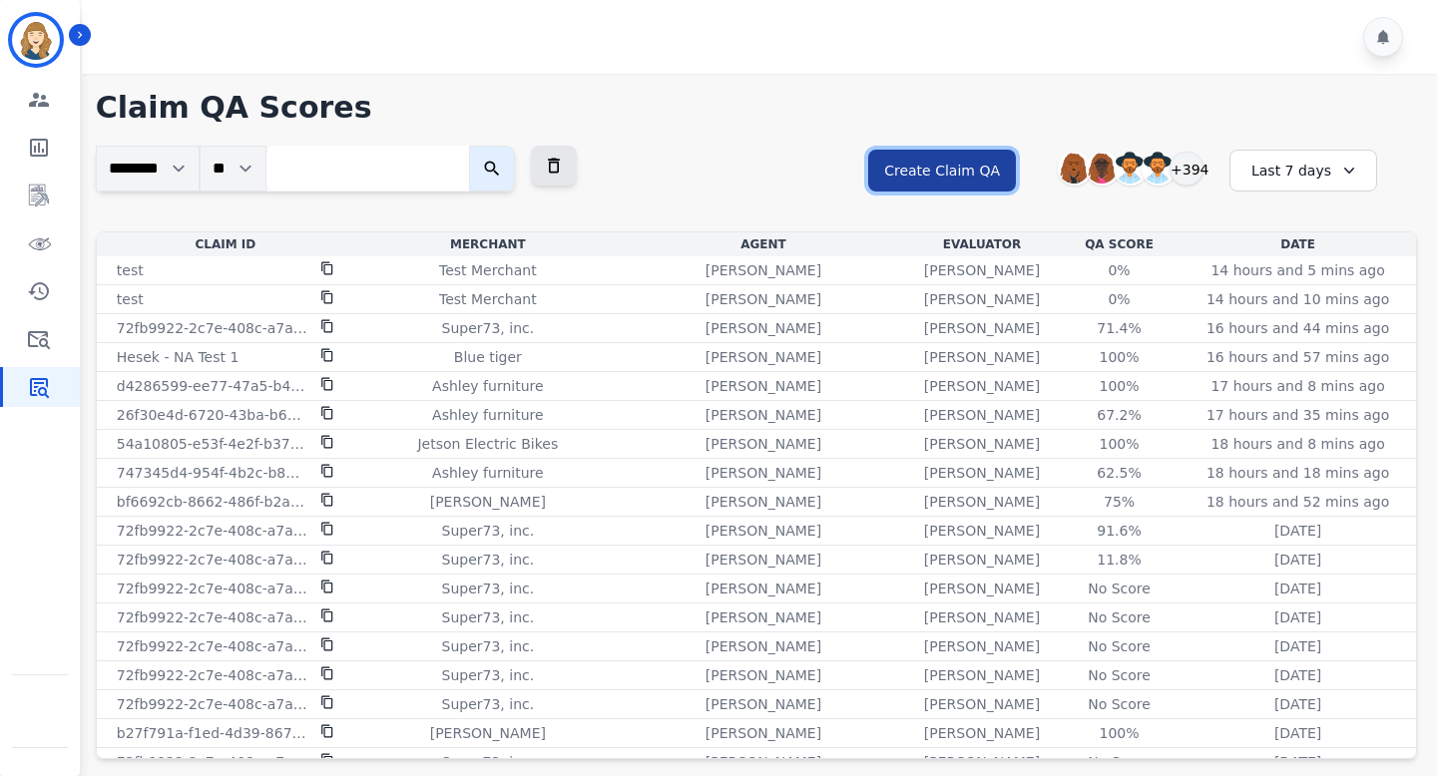
click at [967, 160] on button "Create Claim QA" at bounding box center [942, 171] width 148 height 42
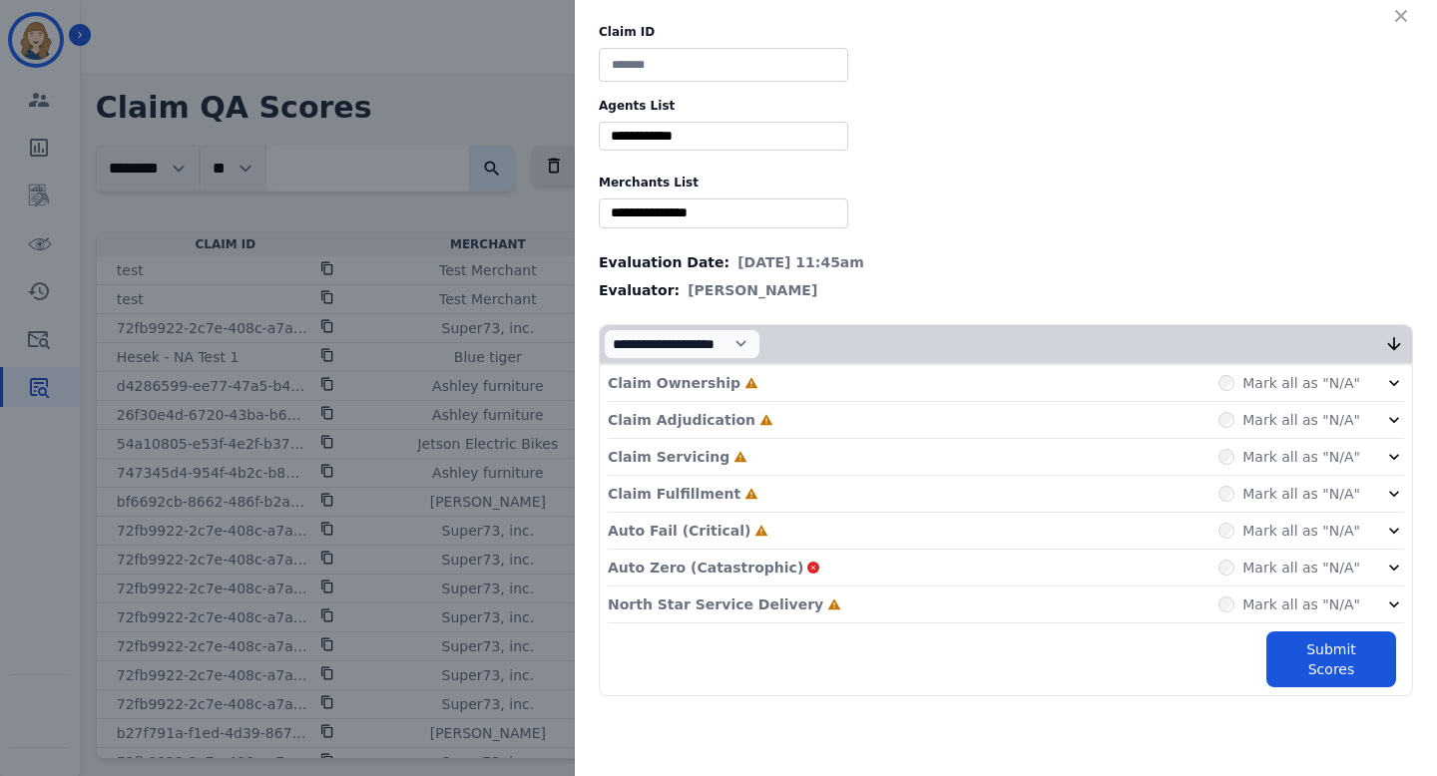
click at [735, 136] on input "selected options" at bounding box center [723, 136] width 239 height 21
click at [1151, 269] on div "Evaluation Date: [DATE] 11:45am" at bounding box center [1006, 262] width 814 height 20
click at [1389, 11] on button "button" at bounding box center [1401, 16] width 32 height 32
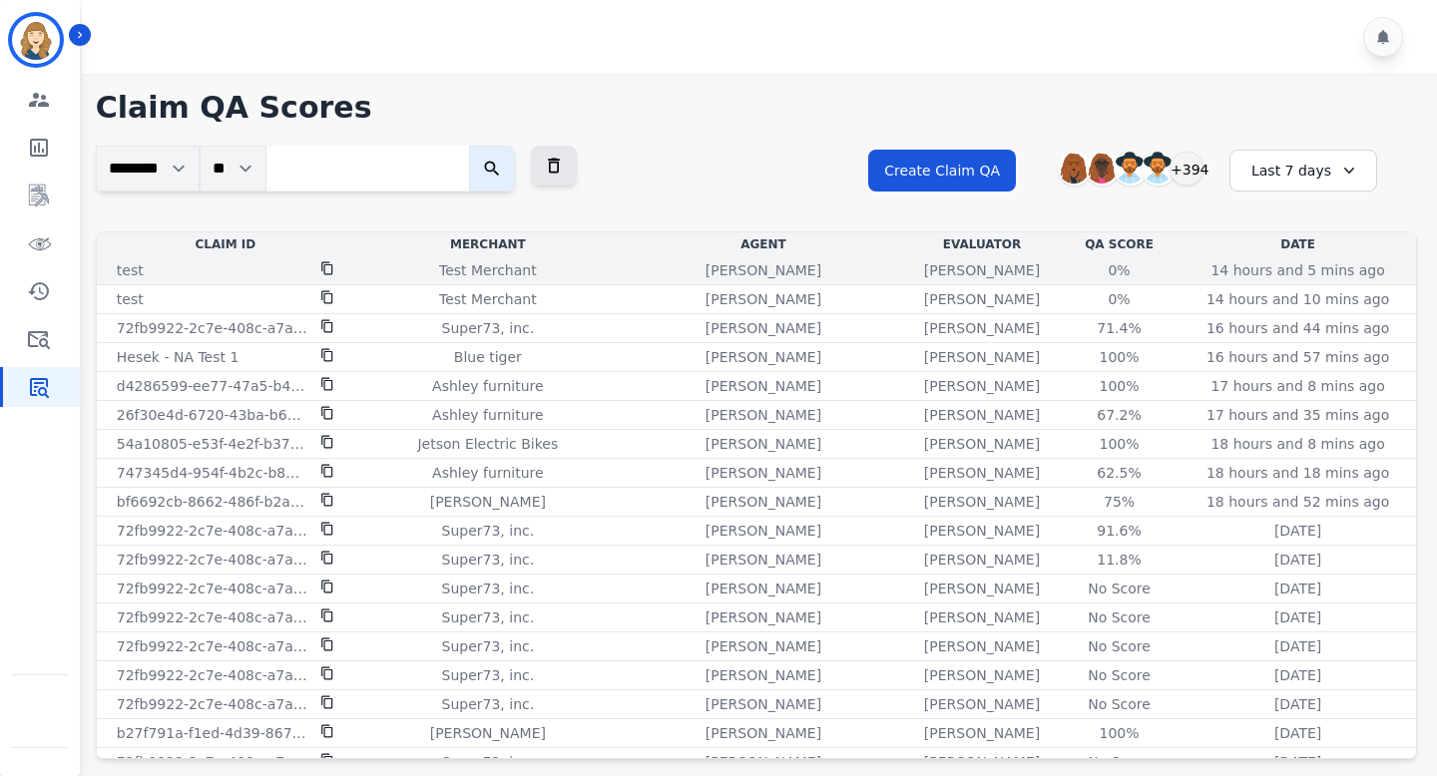
drag, startPoint x: 966, startPoint y: 269, endPoint x: 865, endPoint y: 273, distance: 100.9
click at [909, 273] on div "[PERSON_NAME]" at bounding box center [982, 270] width 146 height 20
copy p "[PERSON_NAME]"
